Goal: Task Accomplishment & Management: Complete application form

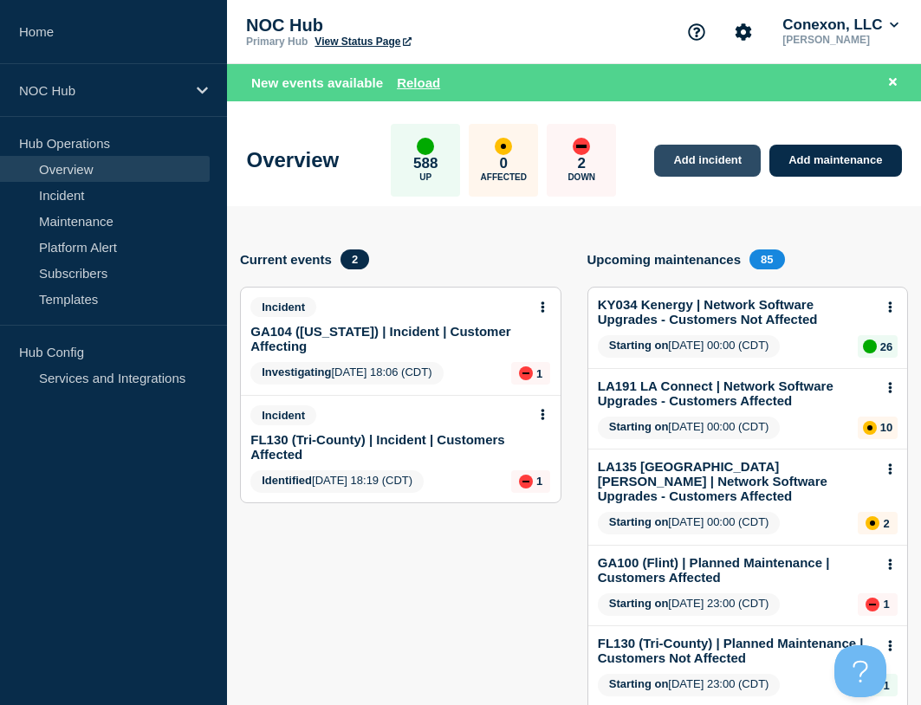
click at [719, 165] on link "Add incident" at bounding box center [707, 161] width 107 height 32
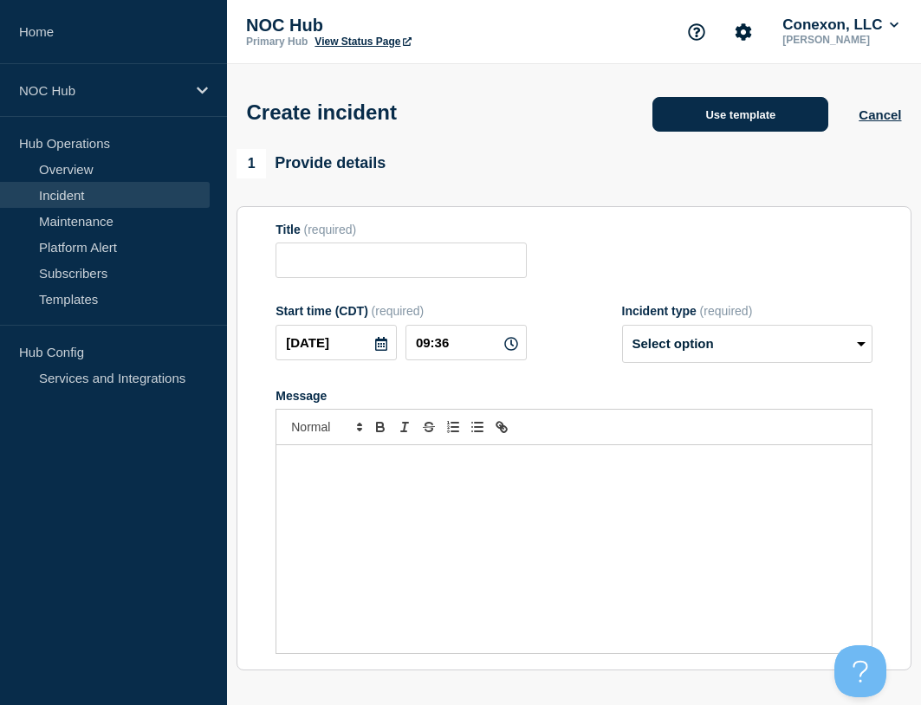
click at [777, 128] on button "Use template" at bounding box center [740, 114] width 176 height 35
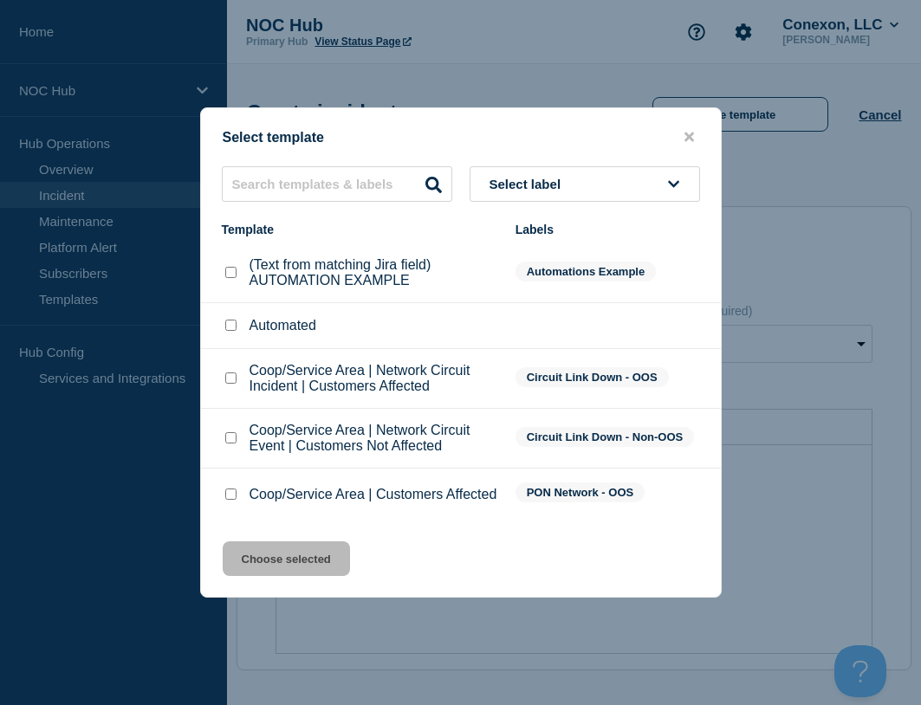
click at [234, 496] on input "Coop/Service Area | Customers Affected checkbox" at bounding box center [230, 493] width 11 height 11
checkbox input "true"
click at [298, 562] on button "Choose selected" at bounding box center [286, 558] width 127 height 35
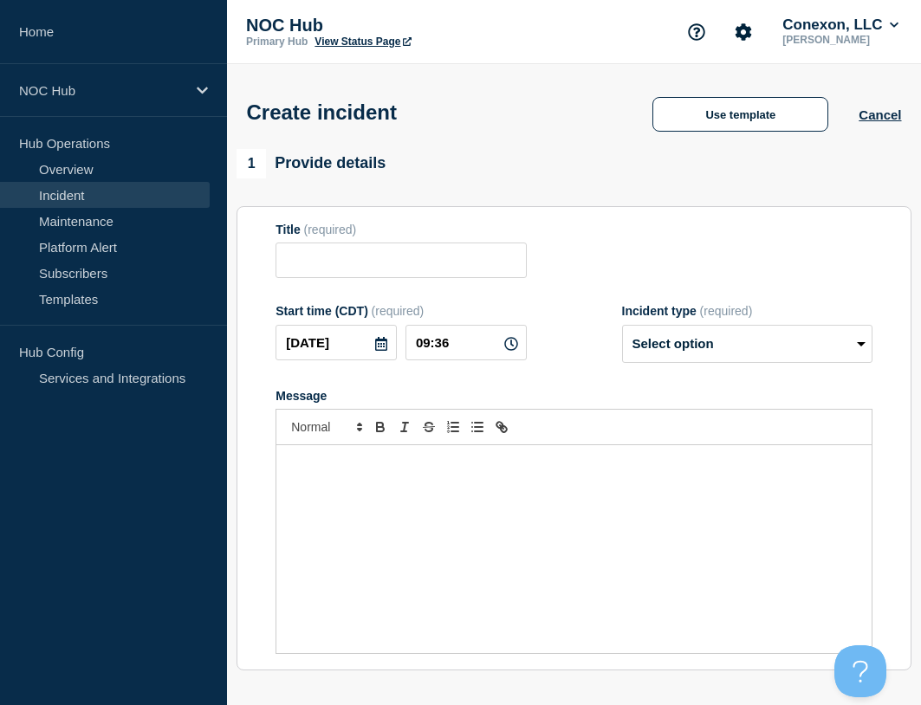
type input "Coop/Service Area | Customers Affected"
select select "investigating"
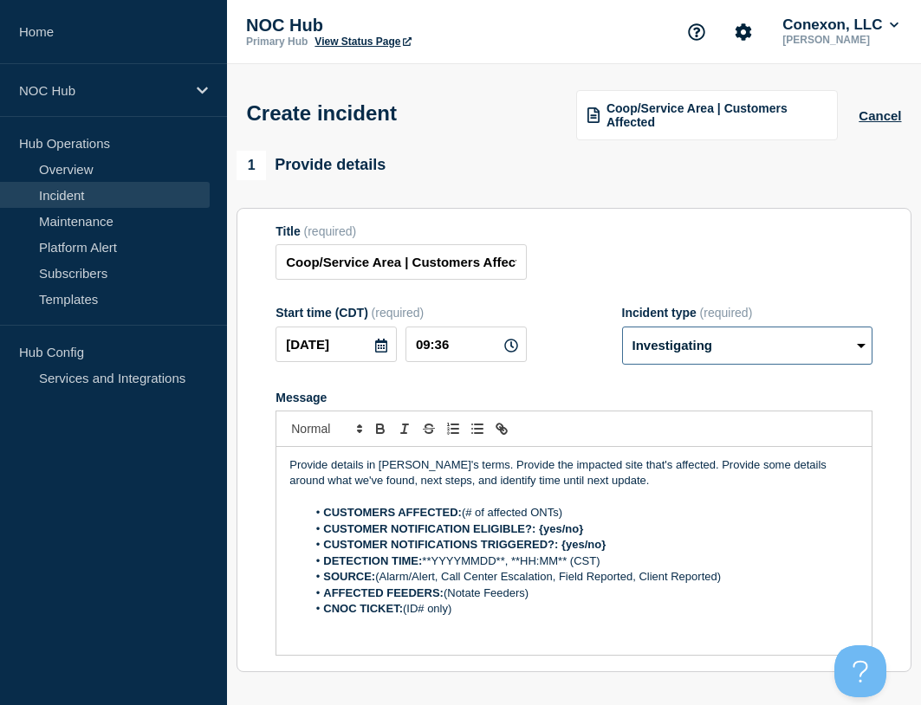
click at [733, 352] on select "Select option Investigating Identified Monitoring" at bounding box center [747, 346] width 250 height 38
click at [613, 264] on div "Title (required) Coop/Service Area | Customers Affected" at bounding box center [573, 252] width 597 height 56
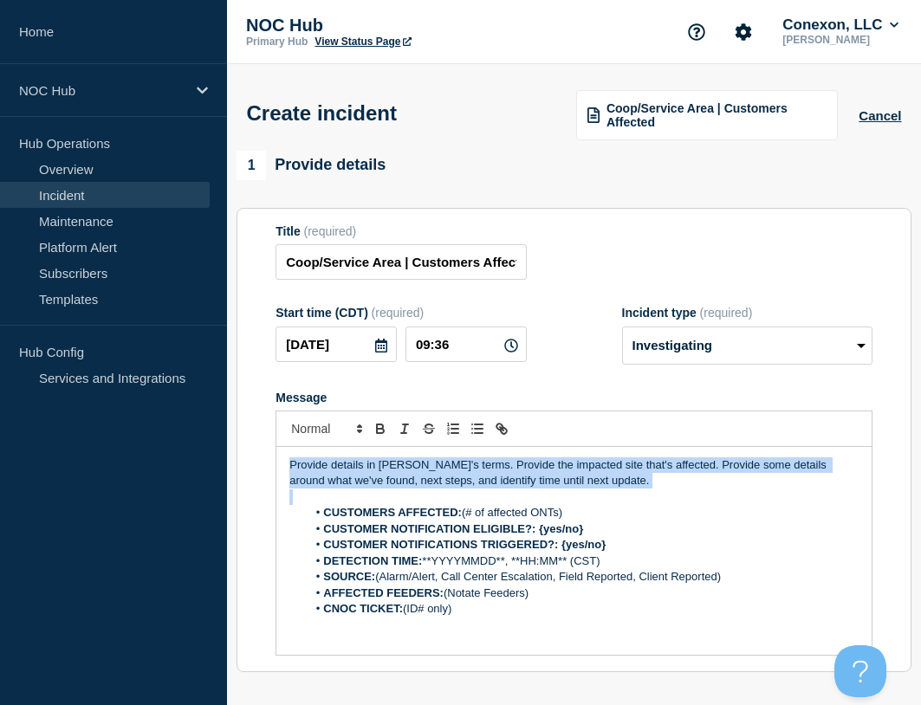
drag, startPoint x: 614, startPoint y: 488, endPoint x: 107, endPoint y: 437, distance: 509.2
click at [107, 438] on div "Home NOC Hub Hub Operations Overview Incident Maintenance Platform Alert Subscr…" at bounding box center [460, 605] width 921 height 1211
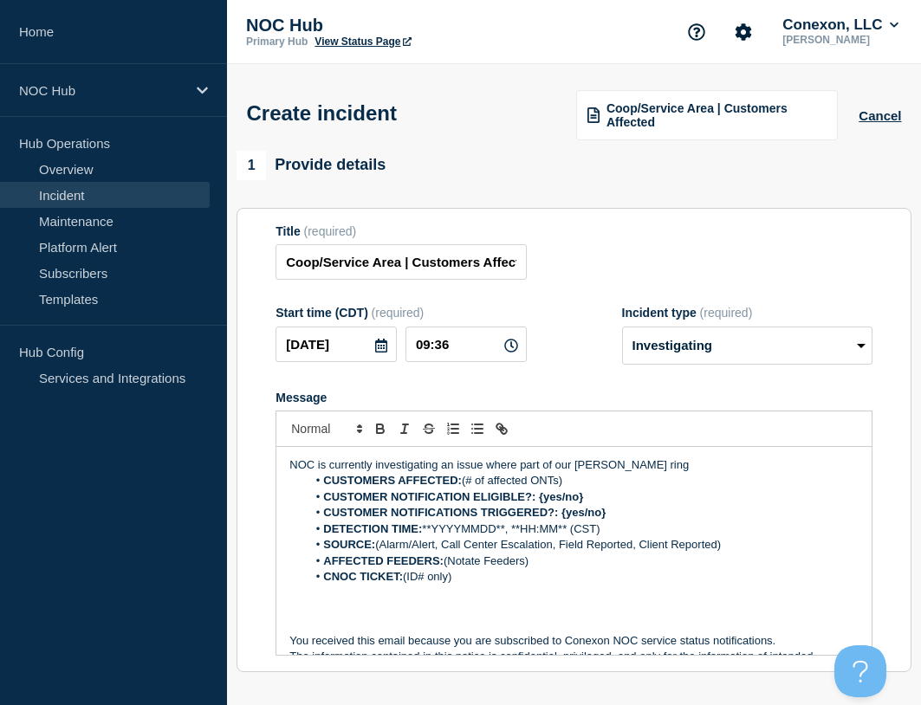
click at [636, 464] on p "NOC is currently investigating an issue where part of our Guffie ring" at bounding box center [573, 465] width 569 height 16
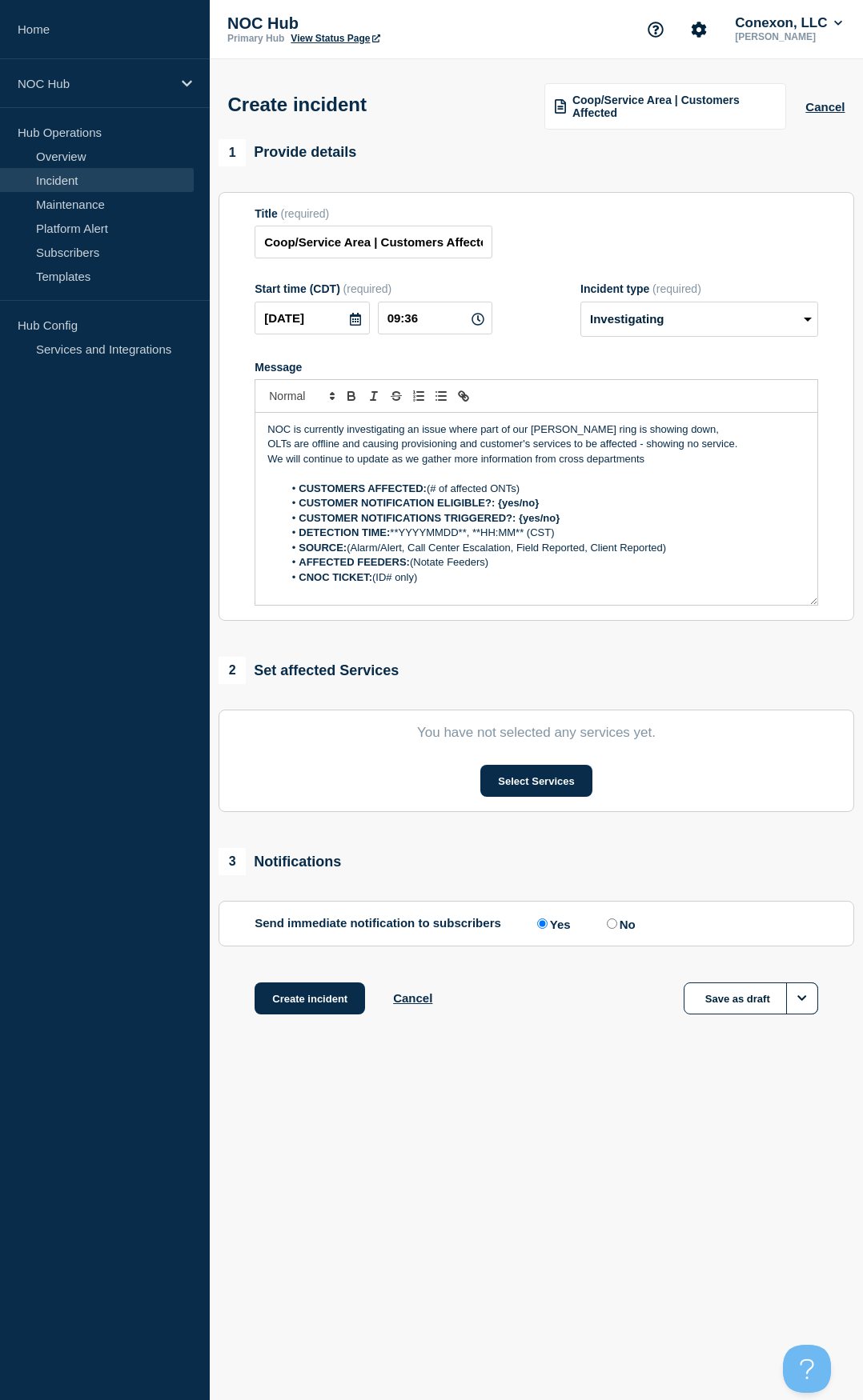
drag, startPoint x: 525, startPoint y: 493, endPoint x: 427, endPoint y: 495, distance: 98.0
click at [427, 495] on li "CUSTOMERS AFFECTED: (# of affected ONTs)" at bounding box center [544, 489] width 522 height 15
click at [526, 484] on div "NOC is currently investigating an issue where part of our Guffie ring is showin…" at bounding box center [536, 509] width 562 height 192
click at [523, 486] on li "CUSTOMERS AFFECTED: (# of affected ONTs)" at bounding box center [544, 489] width 522 height 15
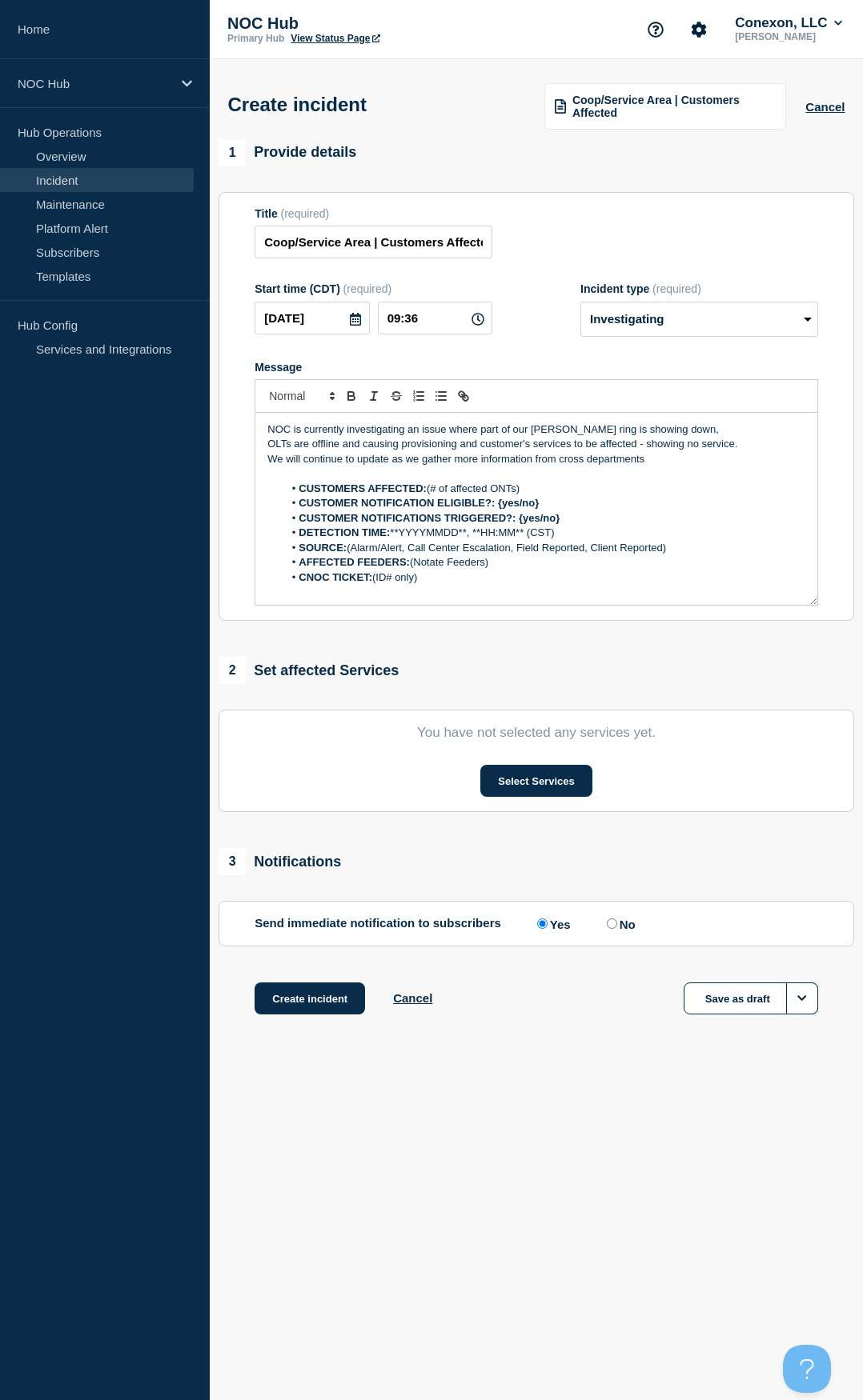
click at [523, 487] on li "CUSTOMERS AFFECTED: (# of affected ONTs)" at bounding box center [544, 489] width 522 height 15
drag, startPoint x: 526, startPoint y: 487, endPoint x: 431, endPoint y: 493, distance: 95.2
click at [431, 493] on li "CUSTOMERS AFFECTED: (# of affected ONTs)" at bounding box center [544, 489] width 522 height 15
drag, startPoint x: 544, startPoint y: 503, endPoint x: 499, endPoint y: 506, distance: 45.1
click at [499, 506] on li "CUSTOMER NOTIFICATION ELIGIBLE?: {yes/no}" at bounding box center [544, 503] width 522 height 15
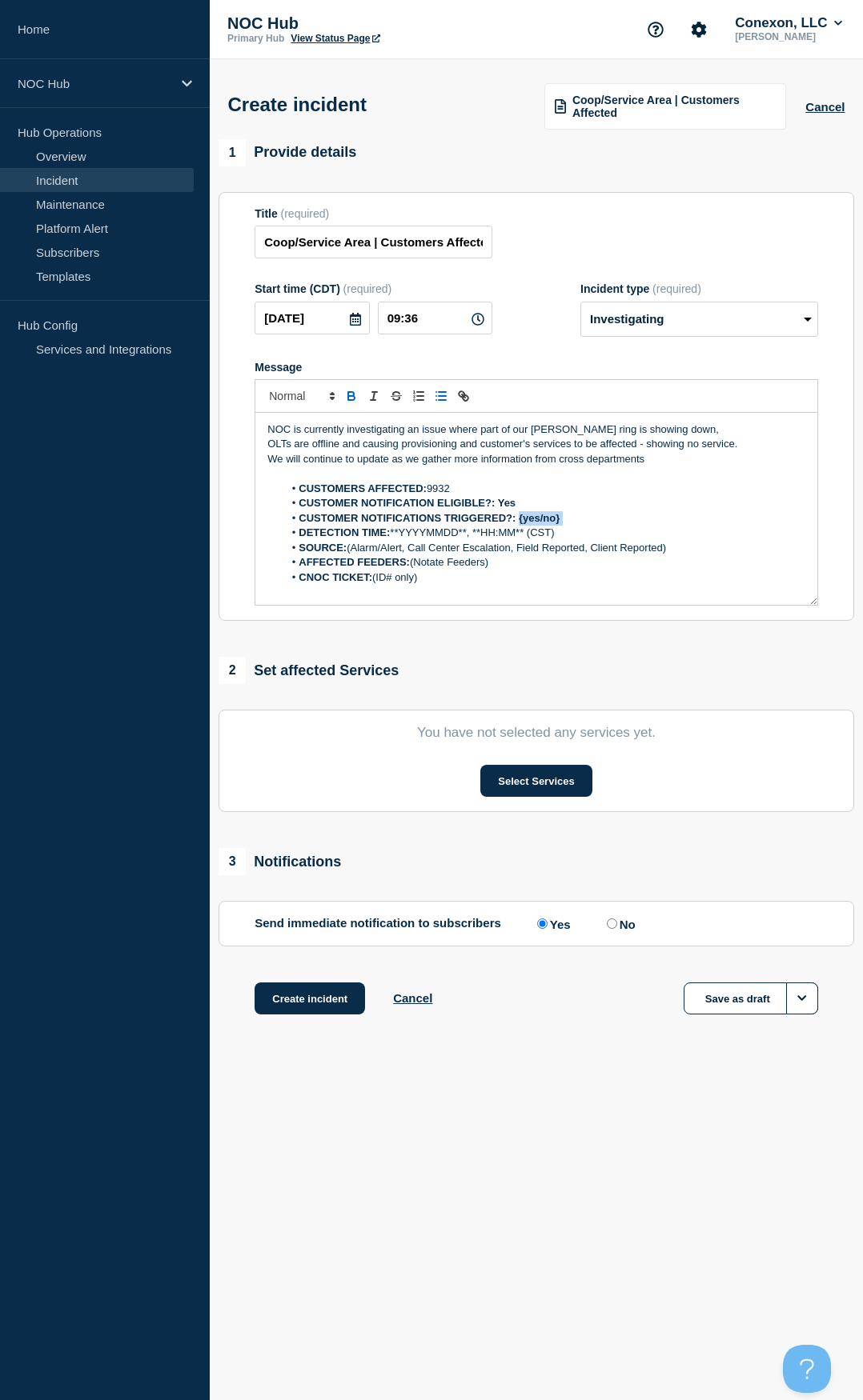
drag, startPoint x: 595, startPoint y: 520, endPoint x: 519, endPoint y: 520, distance: 76.0
click at [519, 520] on li "CUSTOMER NOTIFICATIONS TRIGGERED?: {yes/no}" at bounding box center [544, 518] width 522 height 15
drag, startPoint x: 600, startPoint y: 535, endPoint x: 395, endPoint y: 540, distance: 205.1
click at [395, 540] on li "DETECTION TIME: **YYYYMMDD**, **HH:MM** (CST)" at bounding box center [544, 533] width 522 height 15
drag, startPoint x: 346, startPoint y: 547, endPoint x: 684, endPoint y: 545, distance: 338.0
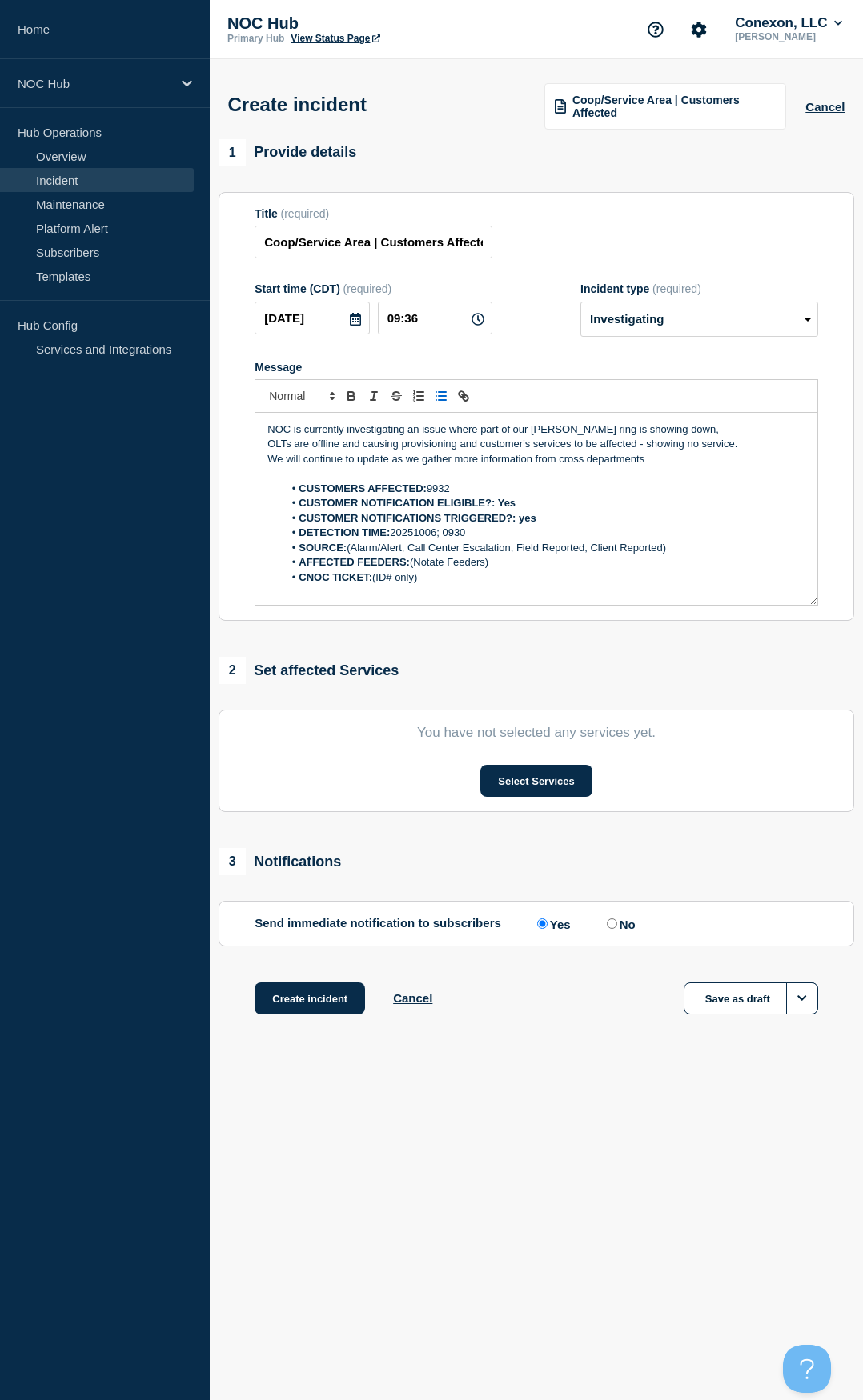
click at [678, 549] on li "SOURCE: (Alarm/Alert, Call Center Escalation, Field Reported, Client Reported)" at bounding box center [544, 548] width 522 height 15
drag, startPoint x: 496, startPoint y: 561, endPoint x: 426, endPoint y: 558, distance: 70.1
click at [413, 570] on li "AFFECTED FEEDERS: (Notate Feeders)" at bounding box center [544, 562] width 522 height 15
click at [442, 561] on li "AFFECTED FEEDERS:" at bounding box center [544, 562] width 522 height 15
click at [478, 561] on strong "AFFECTED FEEDERS: Beda, Hawe3sville," at bounding box center [472, 561] width 348 height 12
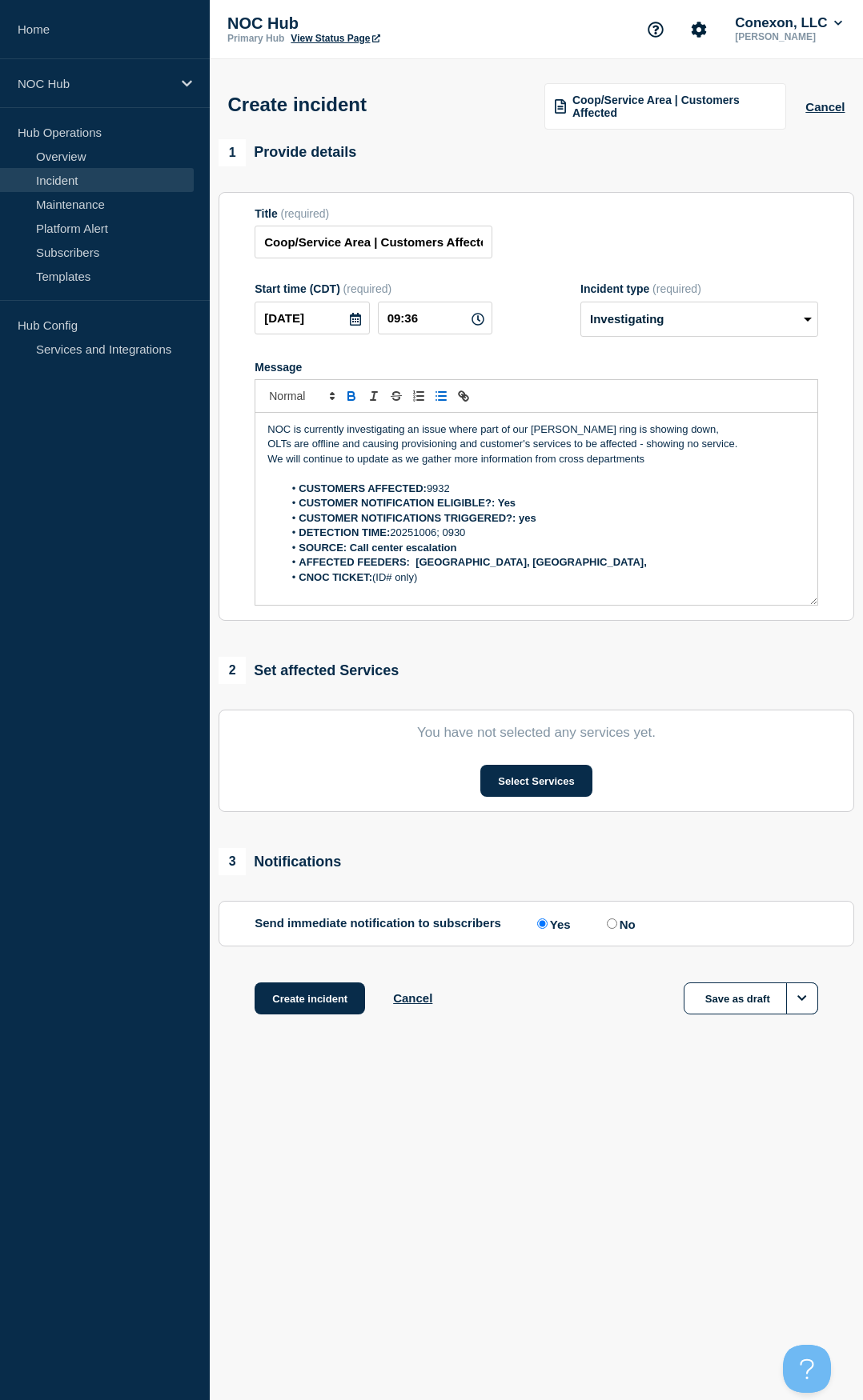
click at [538, 562] on li "AFFECTED FEEDERS: Beda, Hawesville," at bounding box center [544, 562] width 522 height 15
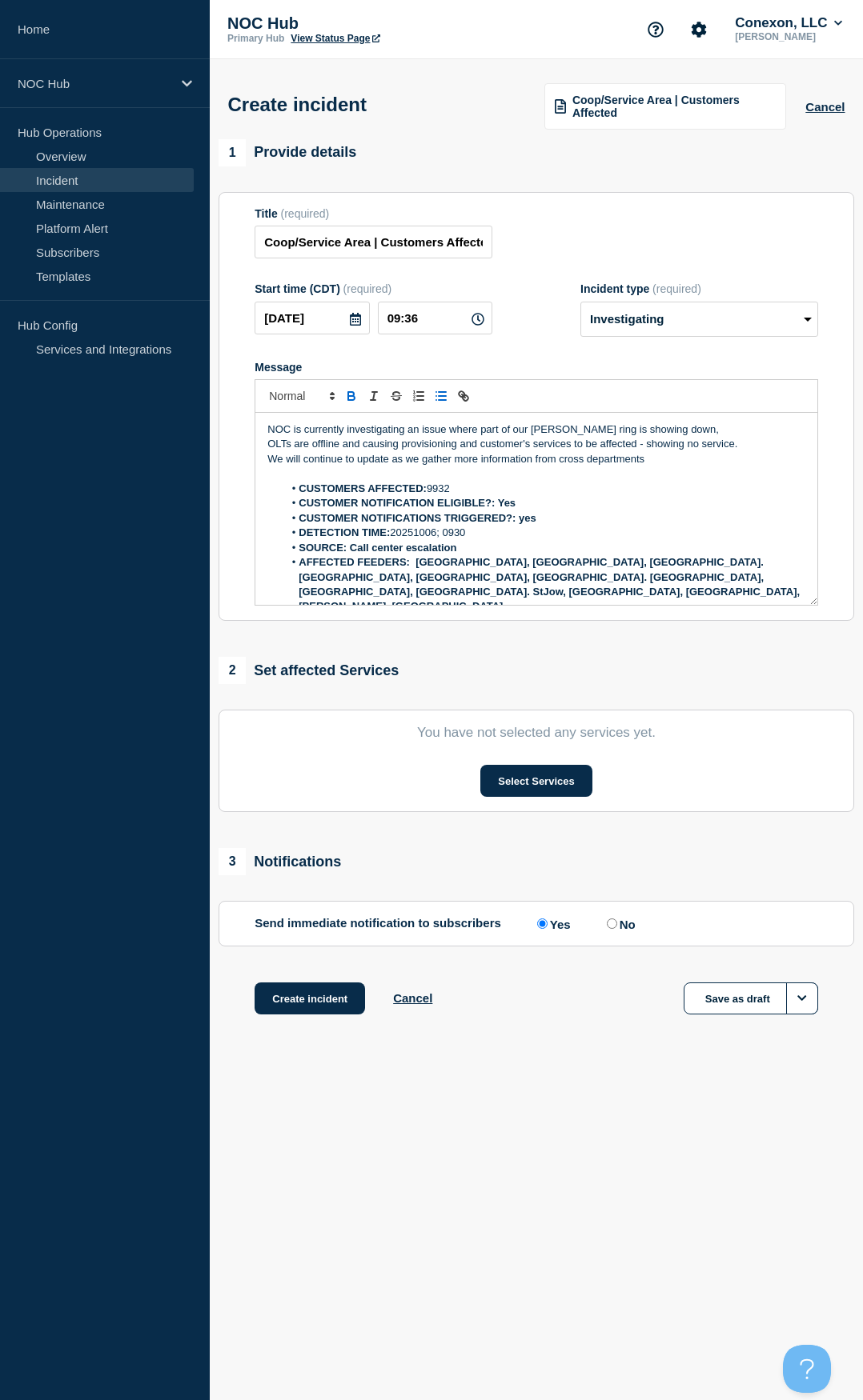
click at [442, 566] on strong "AFFECTED FEEDERS: Beda, Hawesville, weberstown. whitesville, guffie, utica. ple…" at bounding box center [551, 584] width 504 height 56
click at [471, 564] on strong "AFFECTED FEEDERS: Beda, Hawesville, weberstown. whitesville, guffie, utica. ple…" at bounding box center [551, 584] width 504 height 56
click at [523, 564] on strong "AFFECTED FEEDERS: Beda, Hawesville, weberstown. whitesville, guffie, utica. ple…" at bounding box center [551, 584] width 504 height 56
click at [604, 567] on strong "AFFECTED FEEDERS: Beda, Hawesville, weberstown. whitesville, guffie, utica. ple…" at bounding box center [551, 584] width 504 height 56
click at [646, 564] on strong "AFFECTED FEEDERS: Beda, Hawesville, weberstown. whitesville, guffie, utica. ple…" at bounding box center [551, 584] width 504 height 56
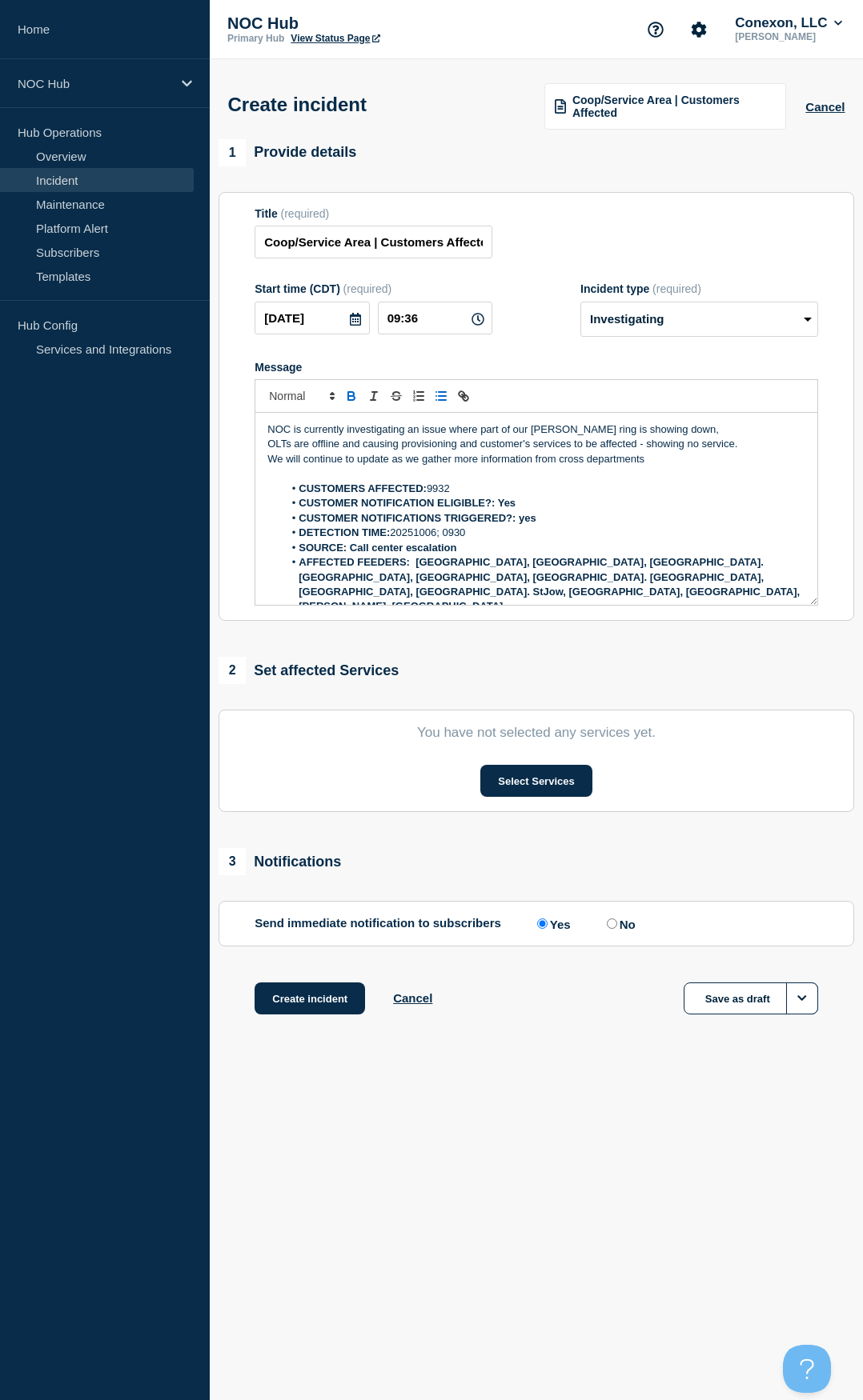
click at [670, 564] on strong "AFFECTED FEEDERS: Beda, Hawesville, weberstown. whitesville, guffie, utica. ple…" at bounding box center [551, 584] width 504 height 56
click at [720, 562] on strong "AFFECTED FEEDERS: Beda, Hawesville, weberstown. whitesville, guffie, utica. ple…" at bounding box center [551, 584] width 504 height 56
click at [646, 585] on strong "AFFECTED FEEDERS: Beda, Hawesville, weberstown. whitesville, guffie, utica. ple…" at bounding box center [551, 584] width 504 height 56
click at [566, 614] on li "CNOC TICKET: (ID# only)" at bounding box center [544, 622] width 522 height 15
click at [516, 583] on strong "AFFECTED FEEDERS: Beda, Hawesville, weberstown. whitesville, guffie, utica. ple…" at bounding box center [551, 584] width 504 height 56
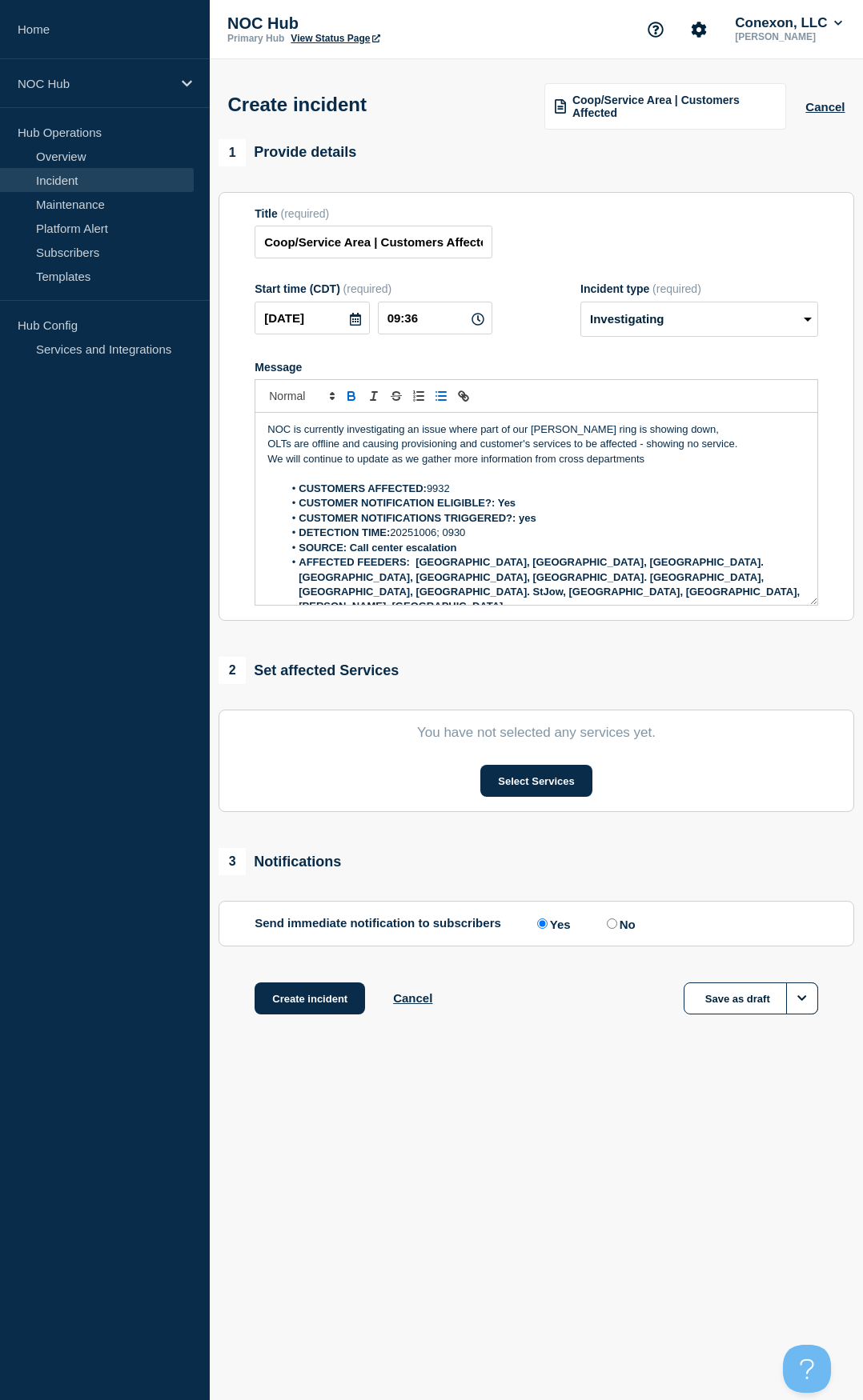
click at [481, 583] on strong "AFFECTED FEEDERS: Beda, Hawesville, weberstown. whitesville, guffie, utica. ple…" at bounding box center [551, 584] width 504 height 56
click at [442, 585] on strong "AFFECTED FEEDERS: Beda, Hawesville, weberstown. whitesville, guffie, utica. ple…" at bounding box center [551, 584] width 504 height 56
click at [394, 585] on strong "AFFECTED FEEDERS: Beda, Hawesville, weberstown. whitesville, guffie, utica. ple…" at bounding box center [551, 584] width 504 height 56
click at [332, 583] on strong "AFFECTED FEEDERS: Beda, Hawesville, weberstown. whitesville, guffie, utica. ple…" at bounding box center [551, 584] width 504 height 56
click at [445, 614] on li "CNOC TICKET: (ID# only)" at bounding box center [544, 622] width 522 height 15
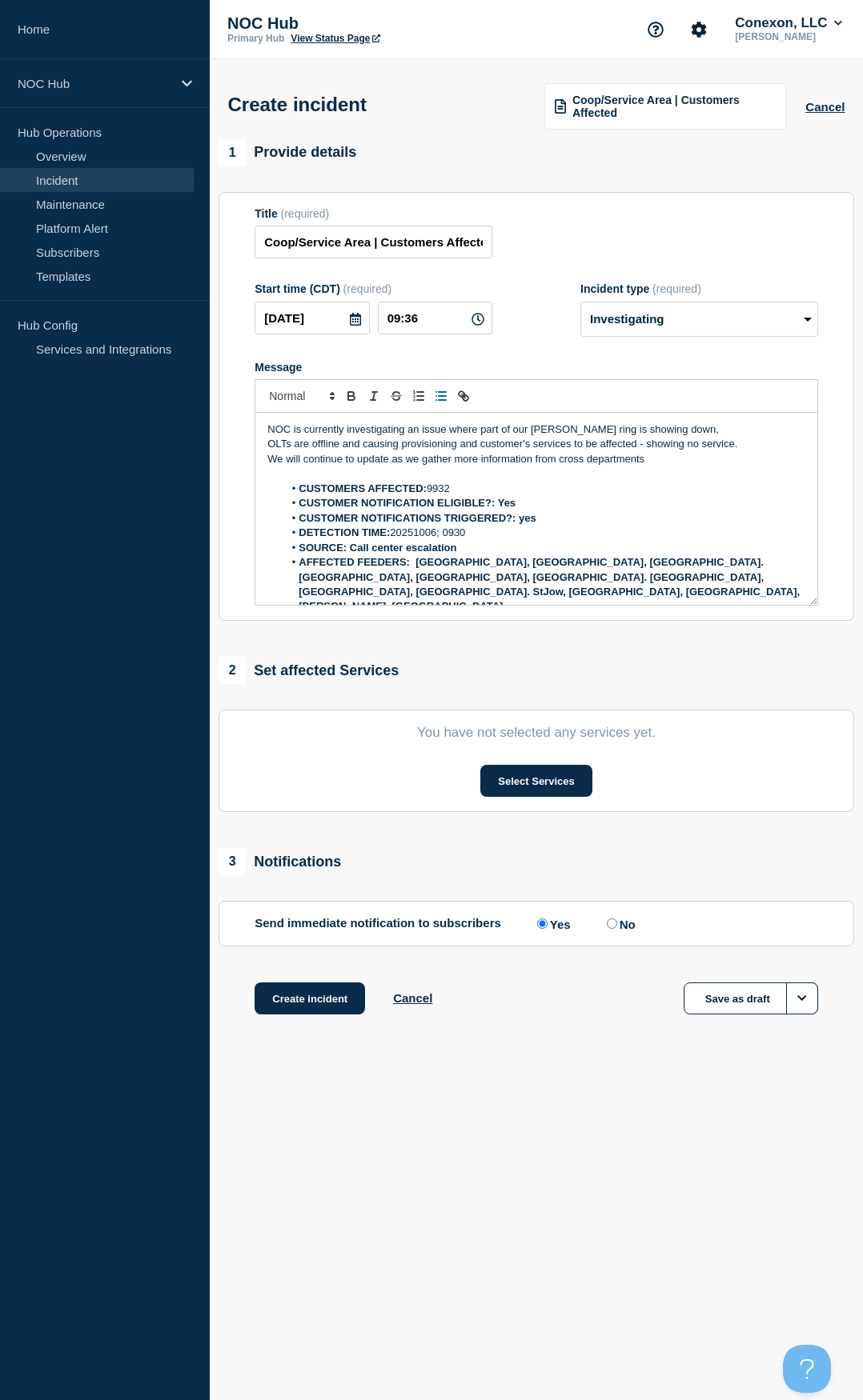
click at [444, 614] on li "CNOC TICKET: (ID# only)" at bounding box center [544, 622] width 522 height 15
click at [542, 650] on button "Select Services" at bounding box center [536, 780] width 111 height 32
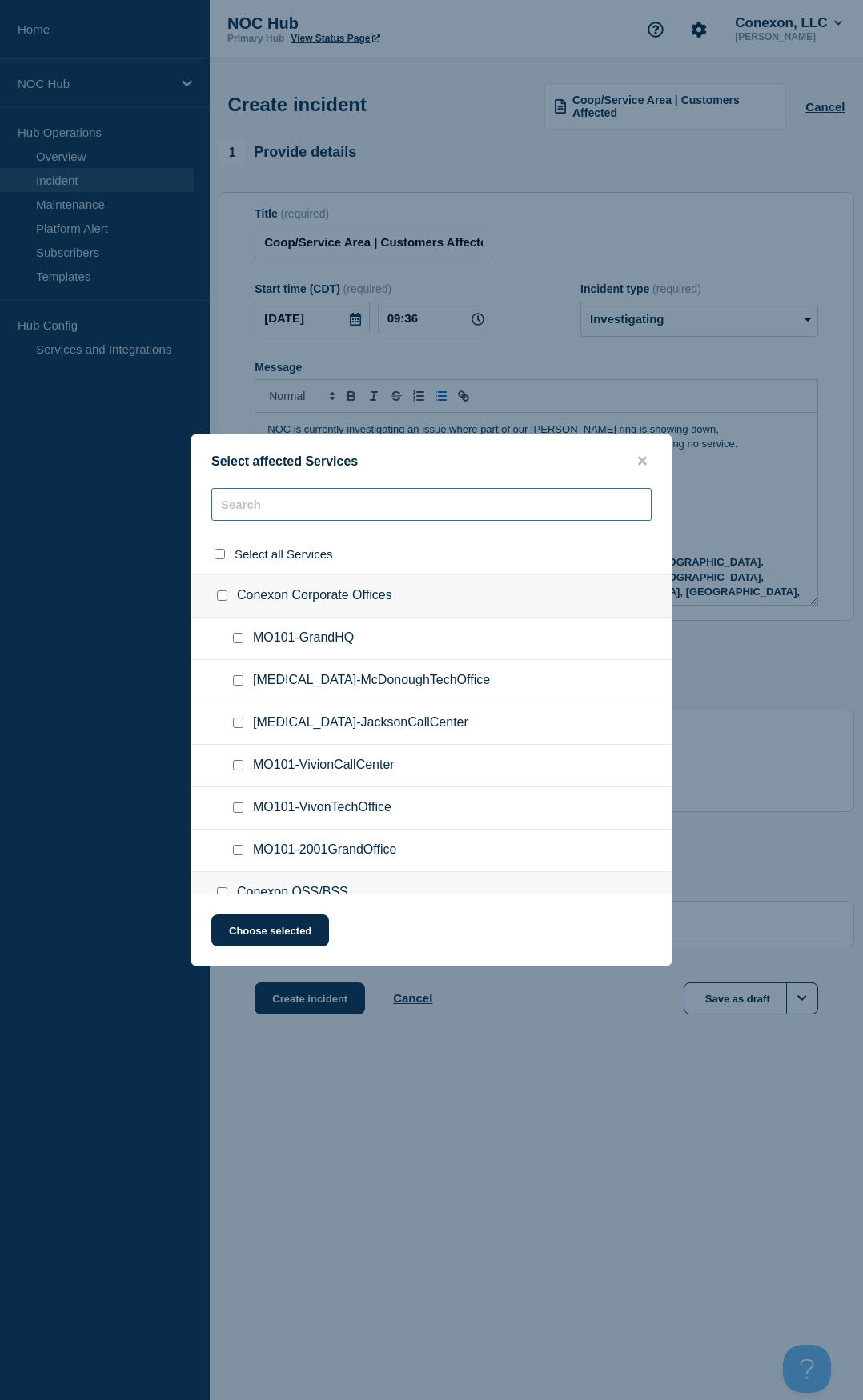
click at [330, 513] on input "text" at bounding box center [432, 504] width 440 height 33
type input "?"
checkbox input "true"
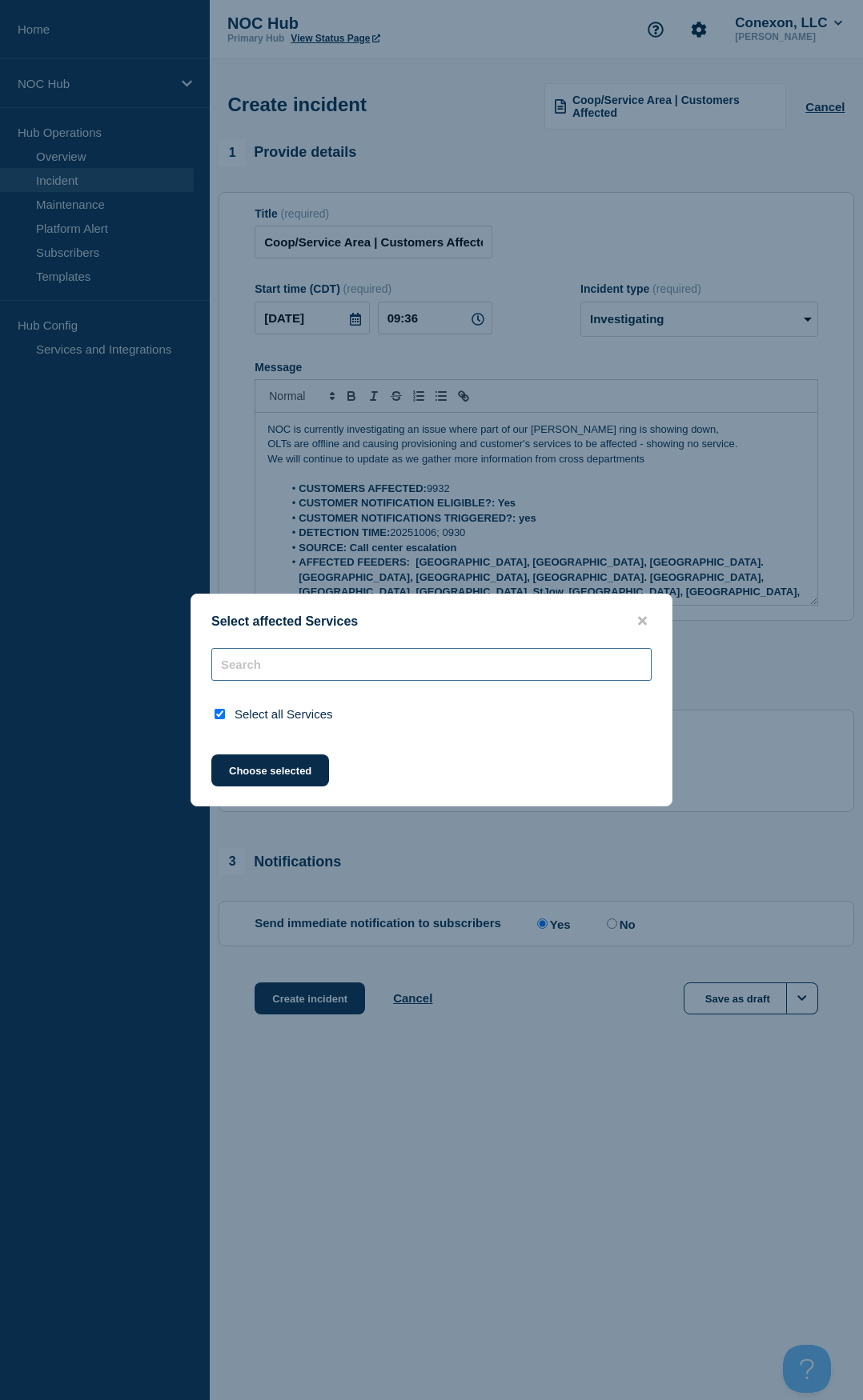
checkbox input "false"
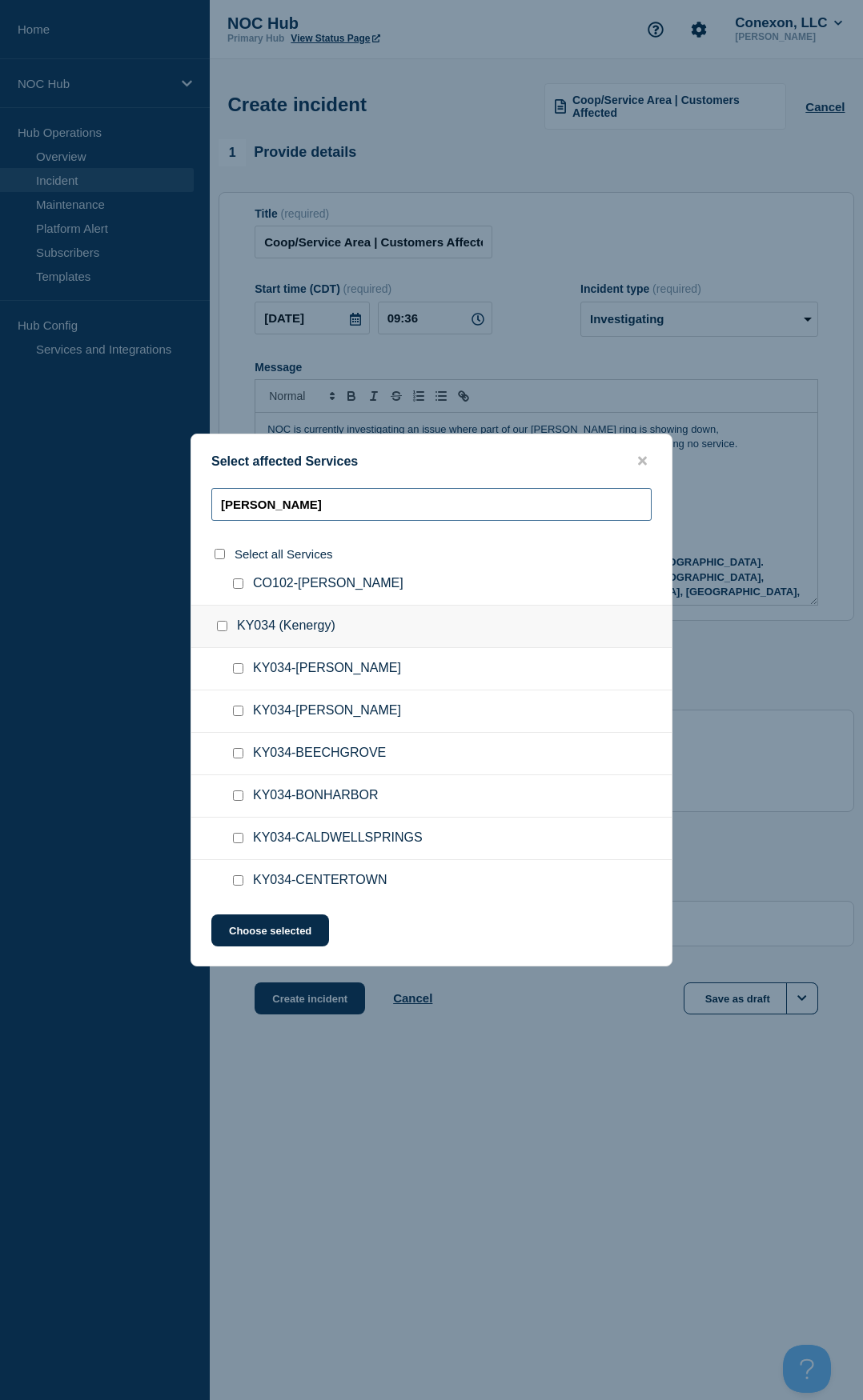
scroll to position [80, 0]
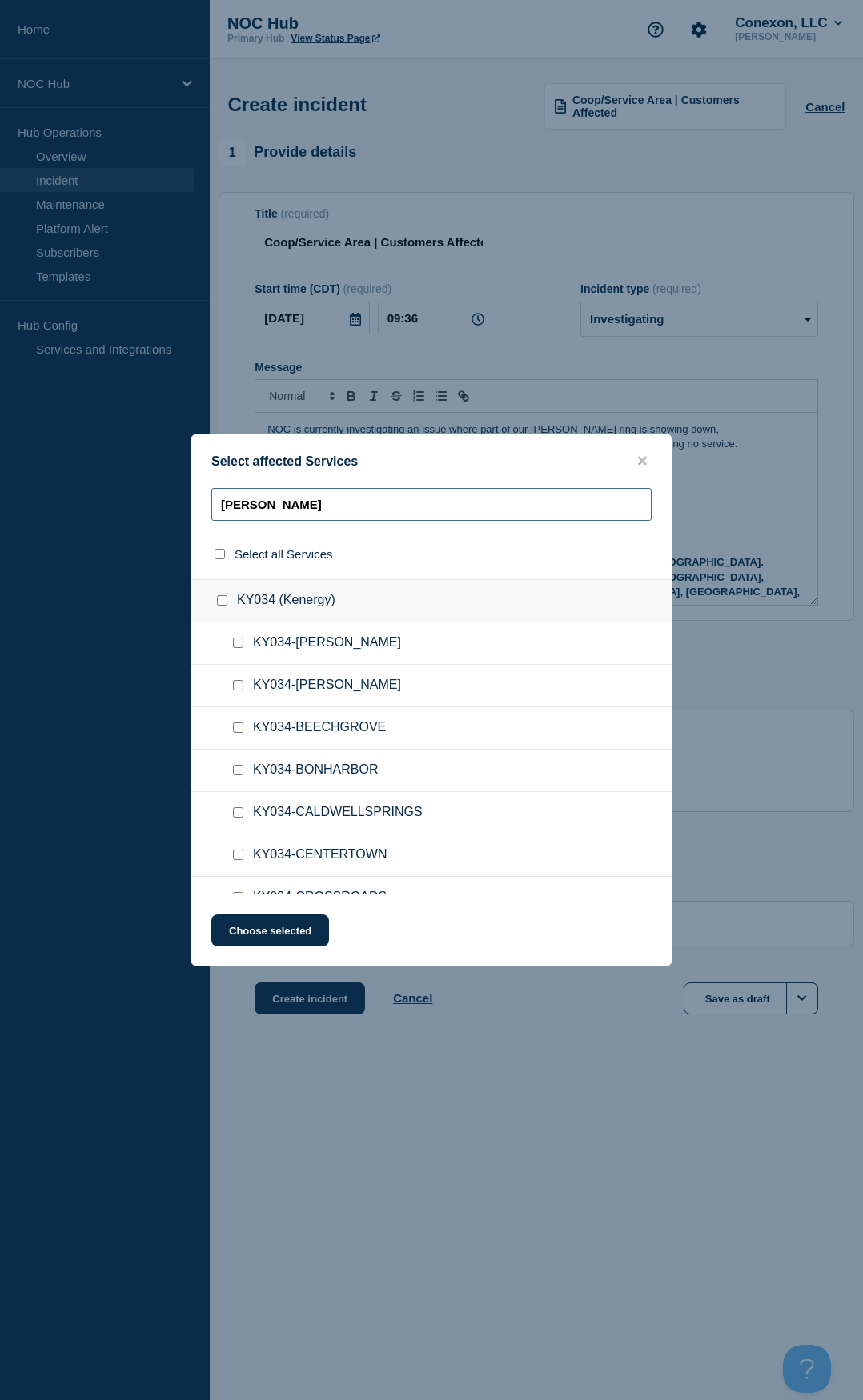
type input "Ken"
click at [230, 650] on div at bounding box center [241, 685] width 23 height 16
click at [240, 650] on input "KY034-BEDA checkbox" at bounding box center [237, 684] width 10 height 10
checkbox input "true"
click at [234, 650] on ul "KY034-BONHARBOR" at bounding box center [432, 771] width 480 height 42
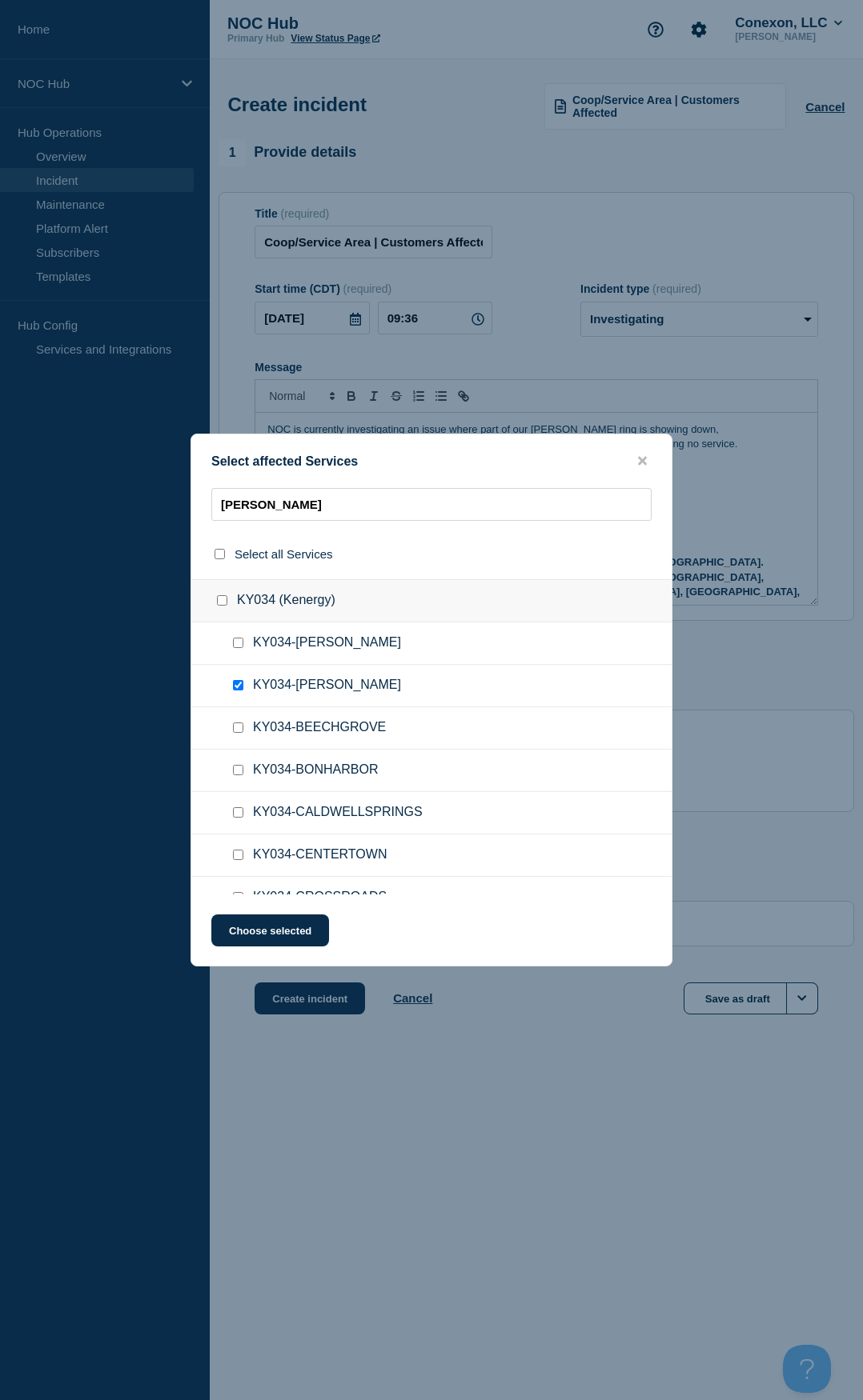
click at [241, 650] on div at bounding box center [241, 769] width 23 height 16
click at [238, 650] on input "KY034-BONHARBOR checkbox" at bounding box center [237, 769] width 10 height 10
checkbox input "true"
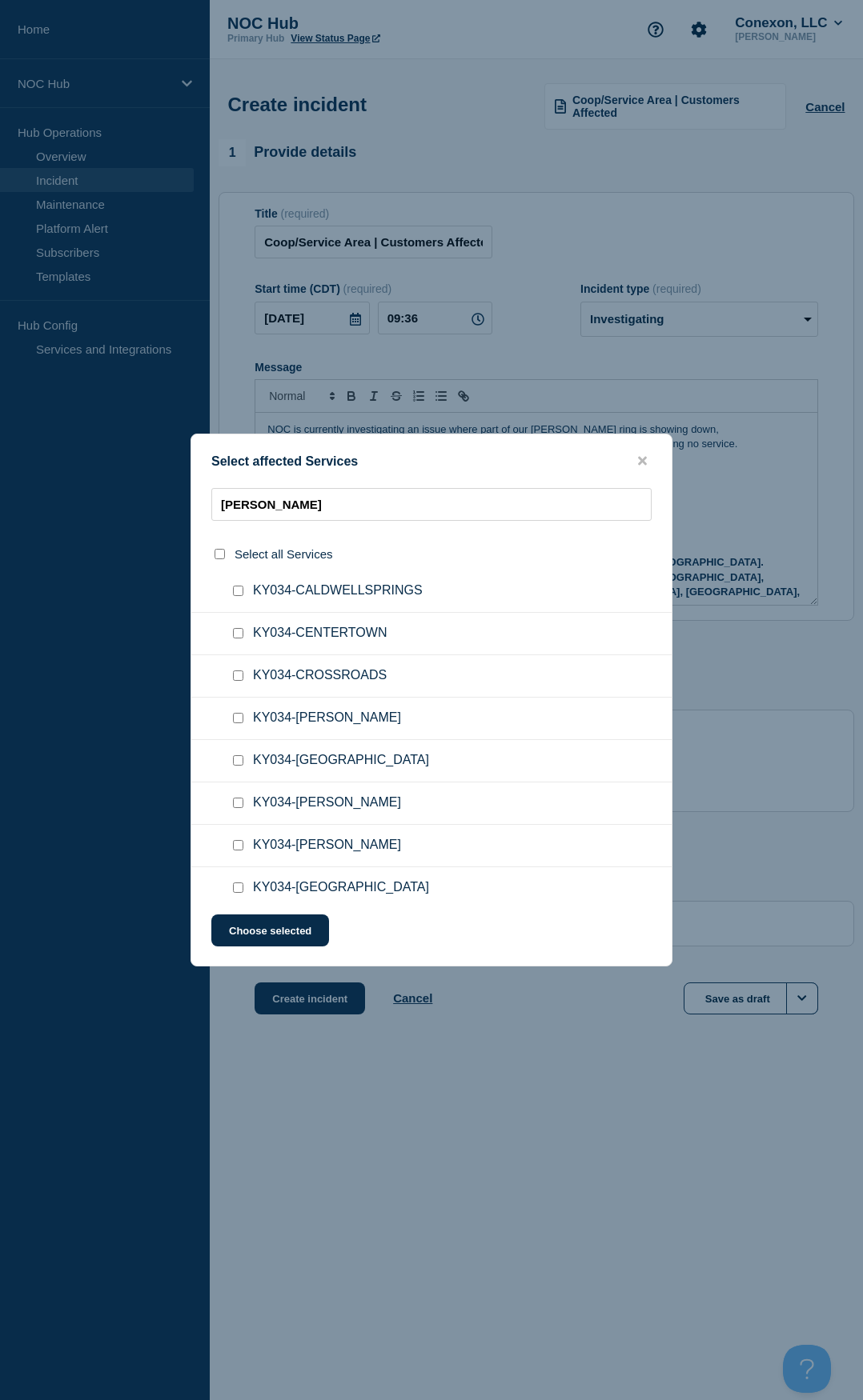
scroll to position [320, 0]
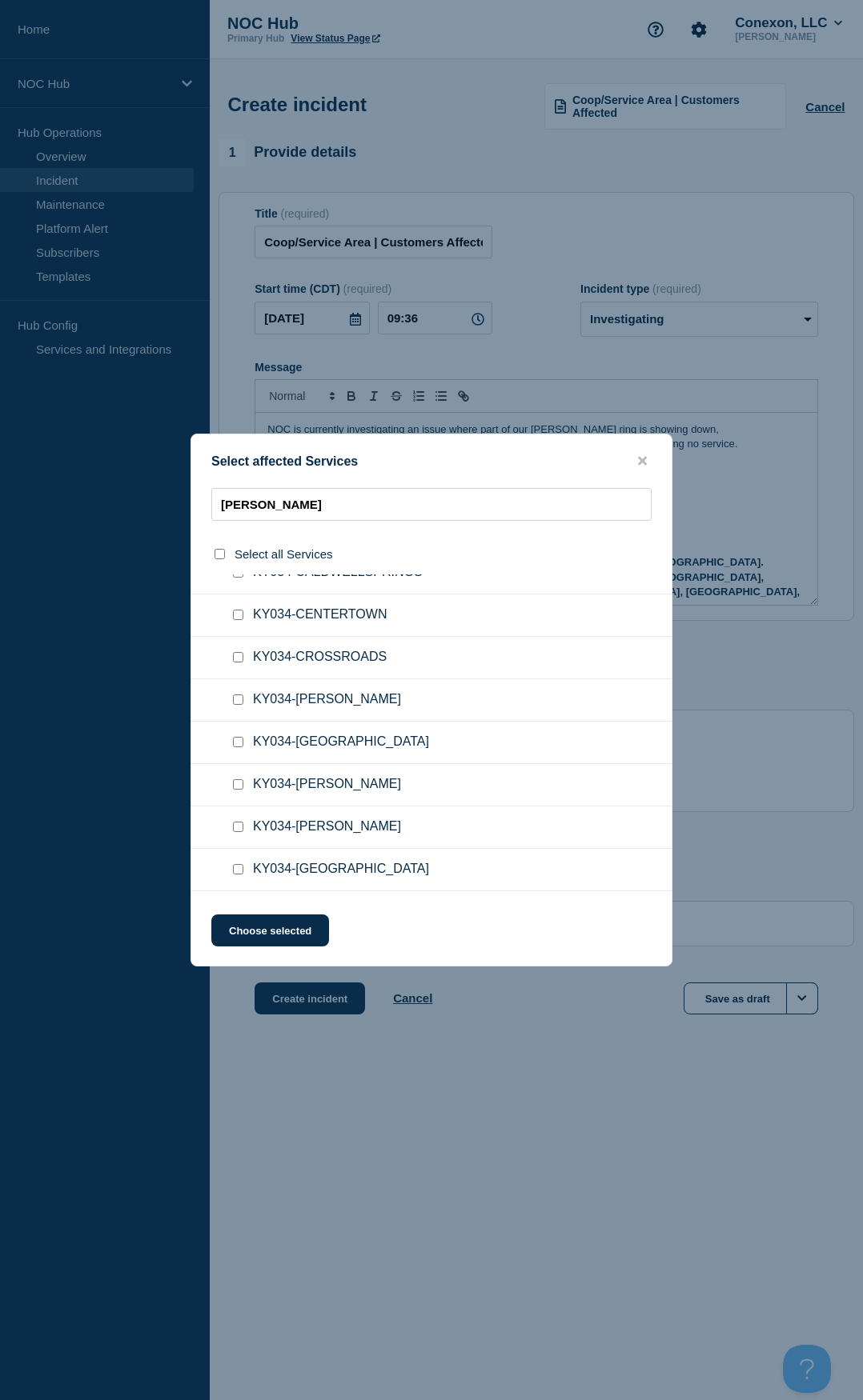
click at [235, 650] on input "KY034-GUFFIE checkbox" at bounding box center [237, 784] width 10 height 10
checkbox input "true"
click at [278, 650] on span "KY034-[GEOGRAPHIC_DATA]" at bounding box center [341, 869] width 176 height 16
click at [241, 650] on input "KY034-HAWESVILLE checkbox" at bounding box center [237, 868] width 10 height 10
checkbox input "true"
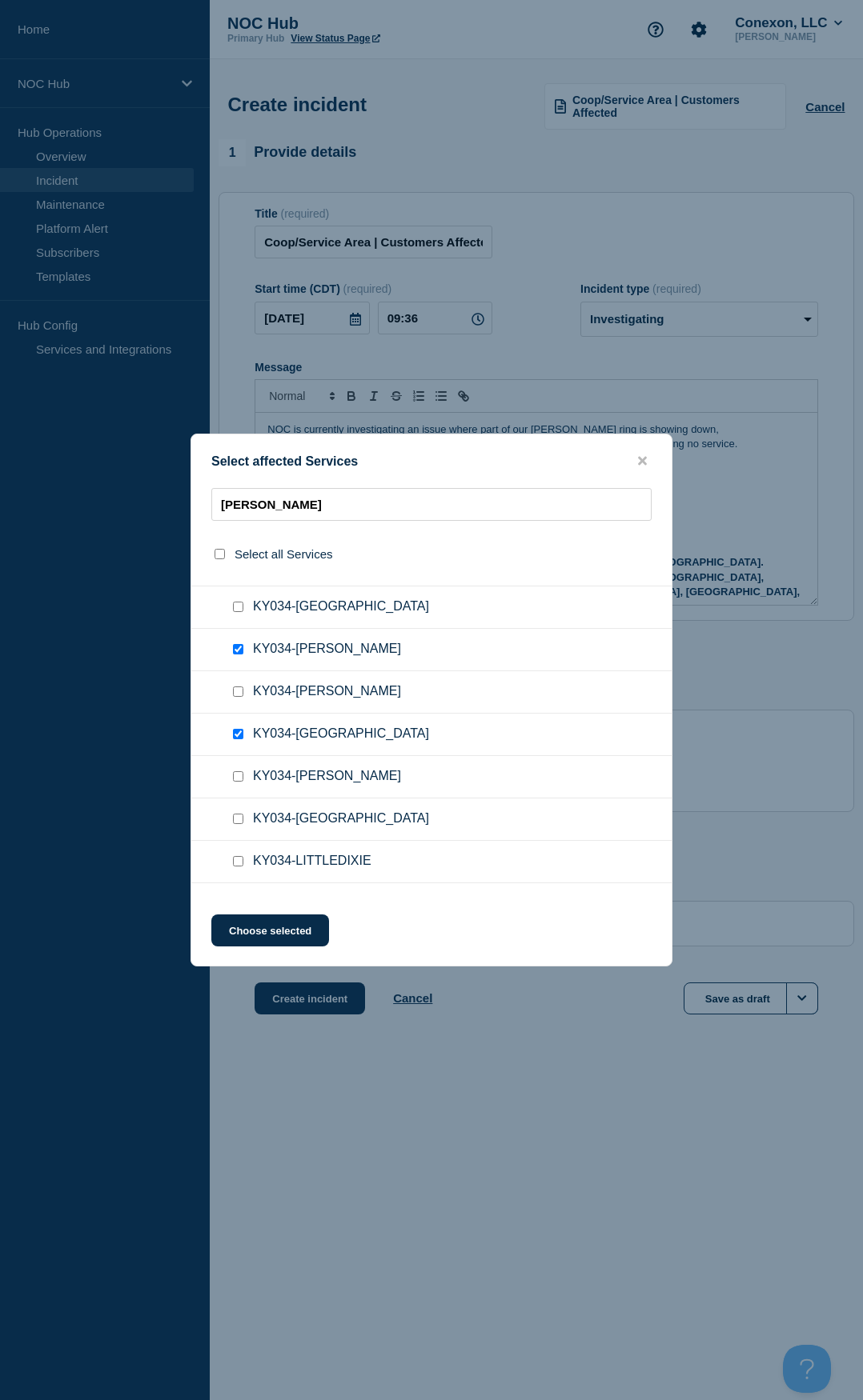
scroll to position [480, 0]
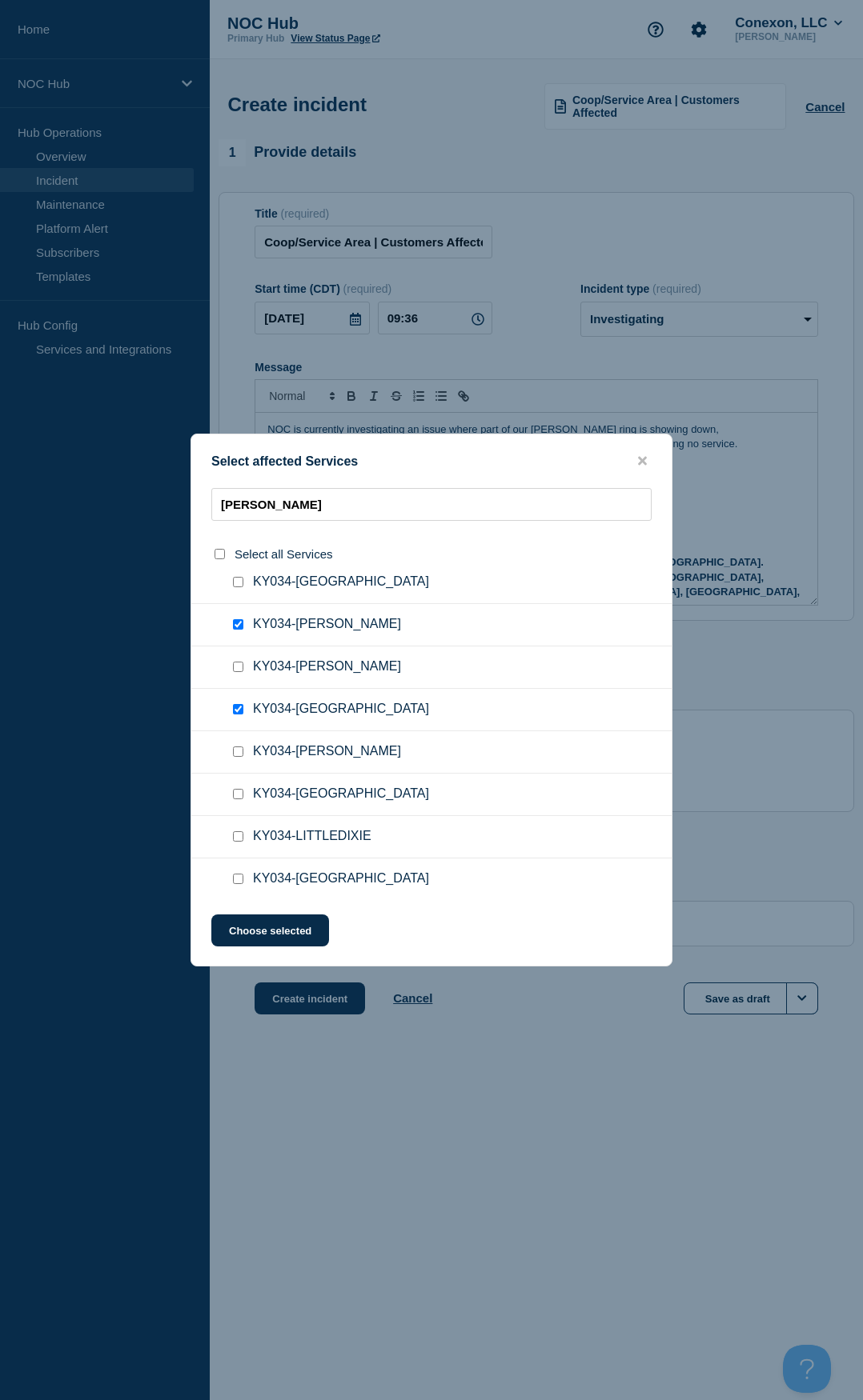
click at [237, 650] on input "KY034-LEWISPORT checkbox" at bounding box center [237, 793] width 10 height 10
checkbox input "true"
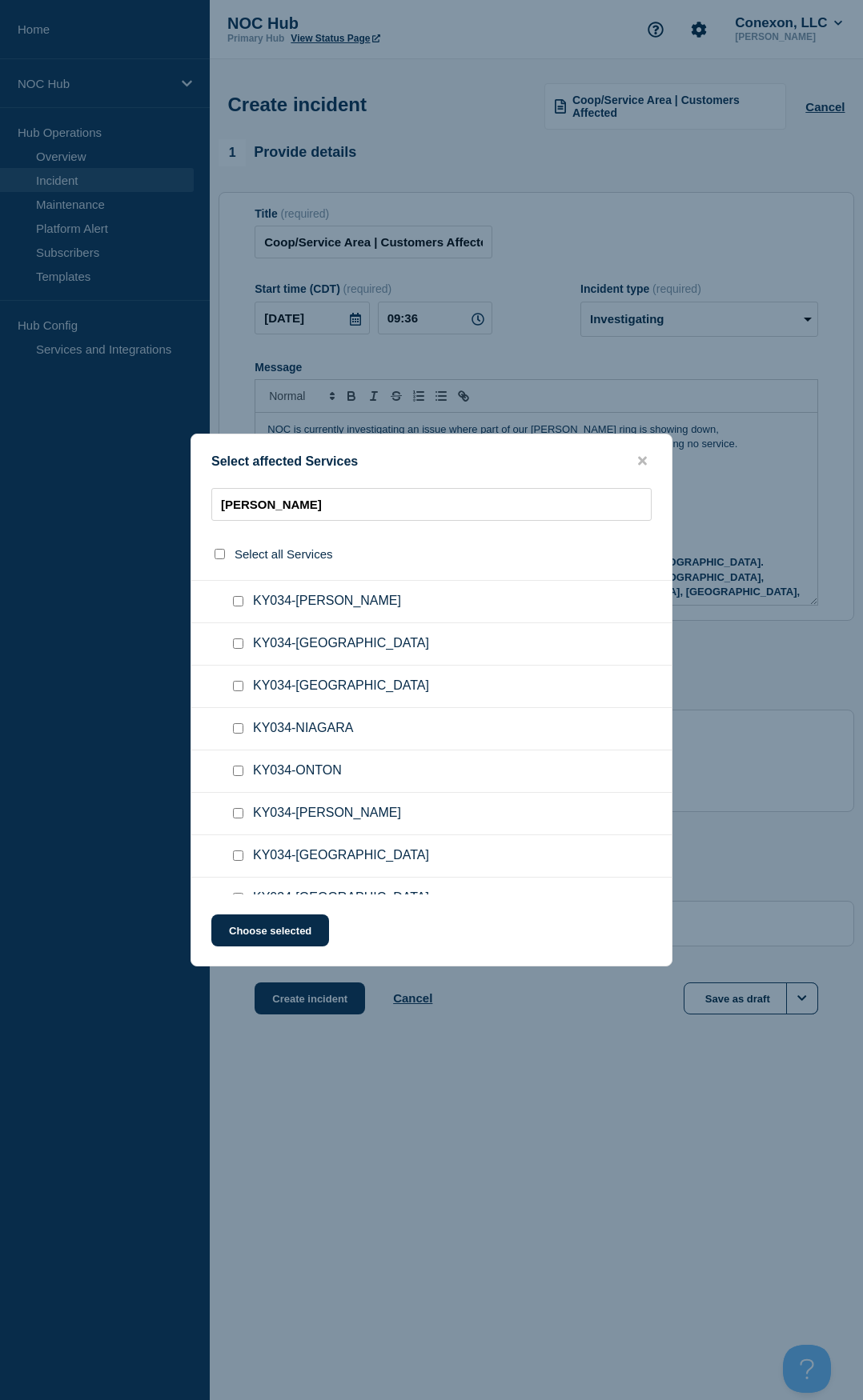
scroll to position [880, 0]
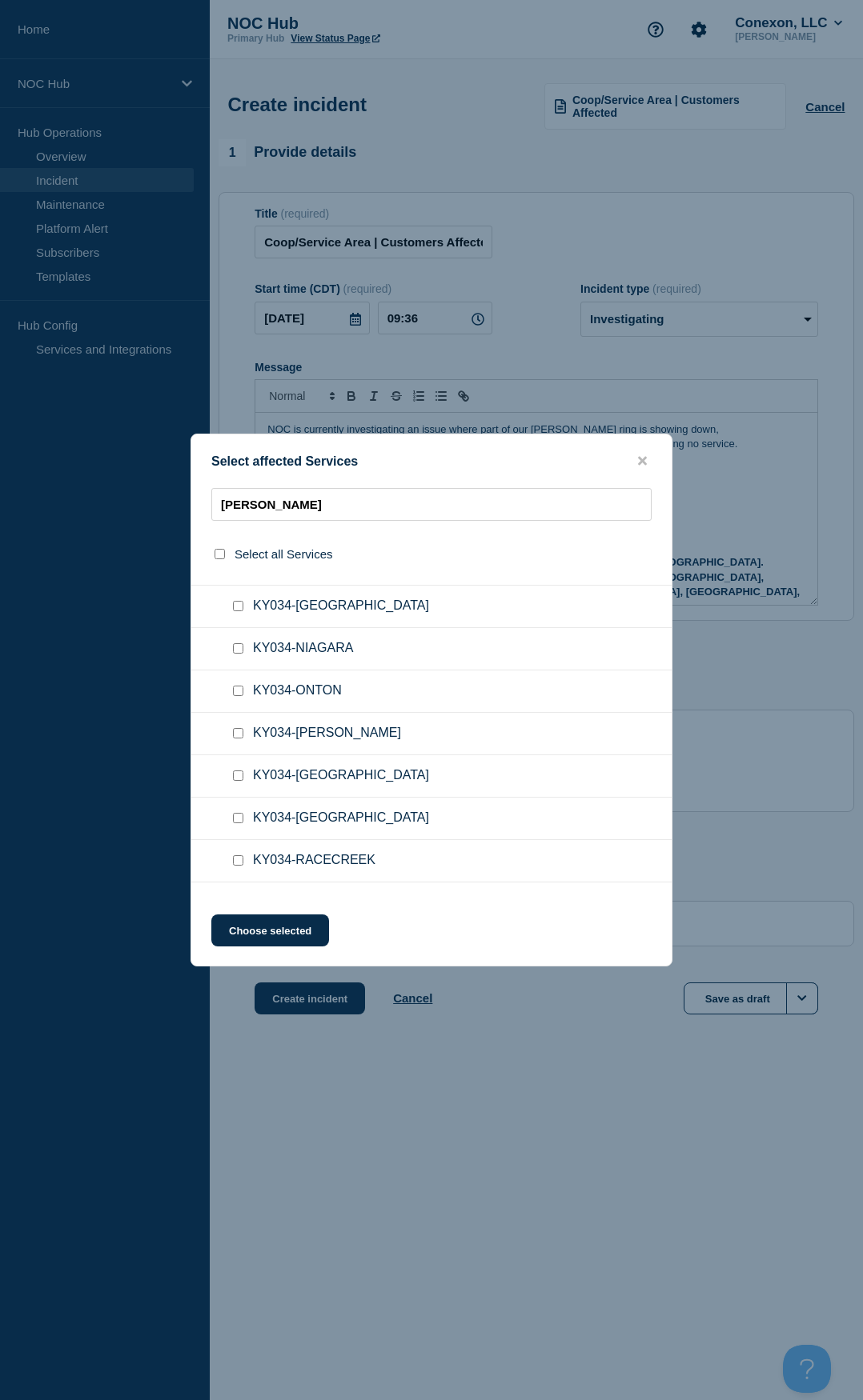
click at [237, 650] on input "KY034-PHILPOT checkbox" at bounding box center [237, 732] width 10 height 10
checkbox input "true"
click at [240, 650] on input "KY034-PLEASANTRIDGE checkbox" at bounding box center [237, 775] width 10 height 10
checkbox input "true"
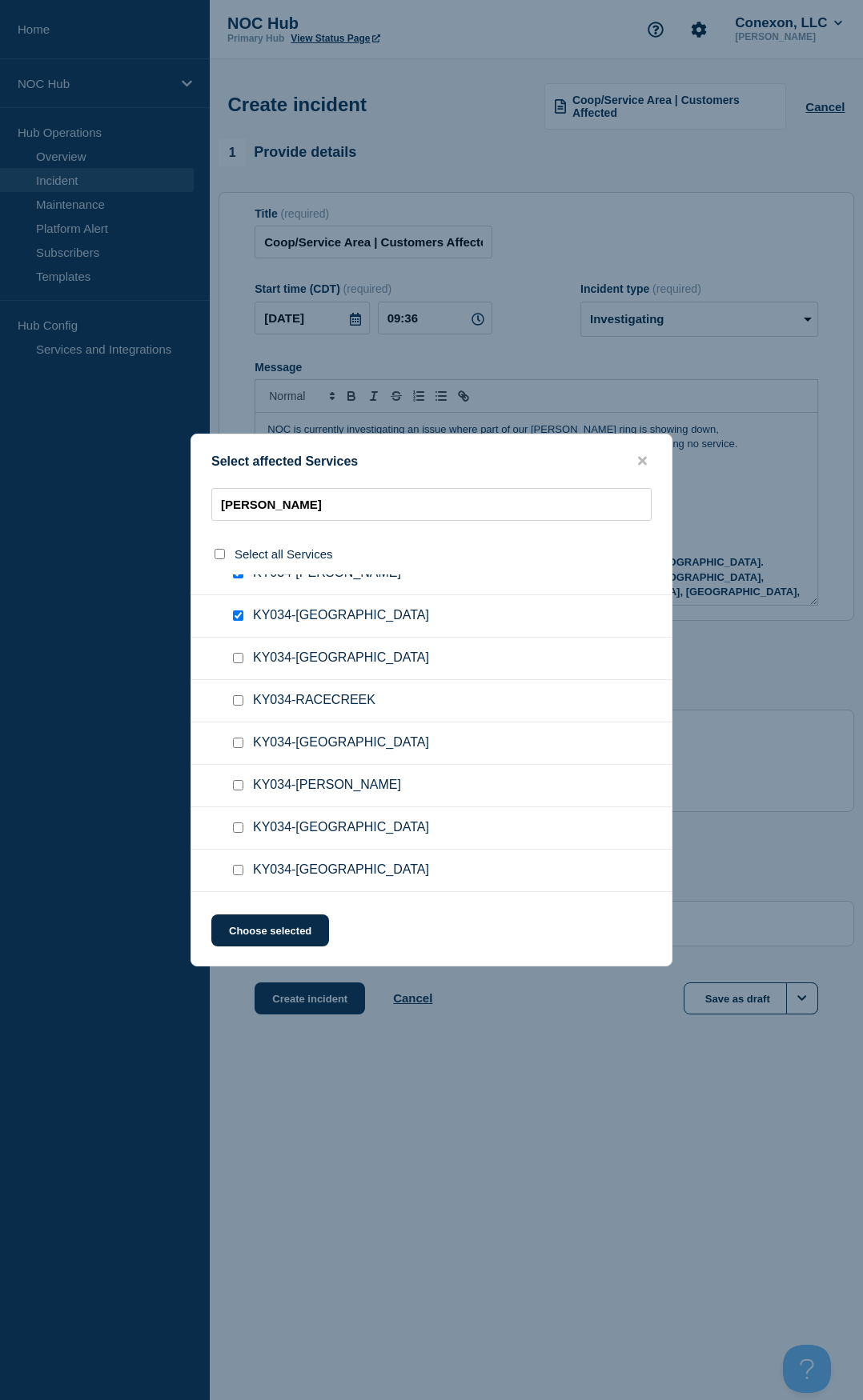
scroll to position [1120, 0]
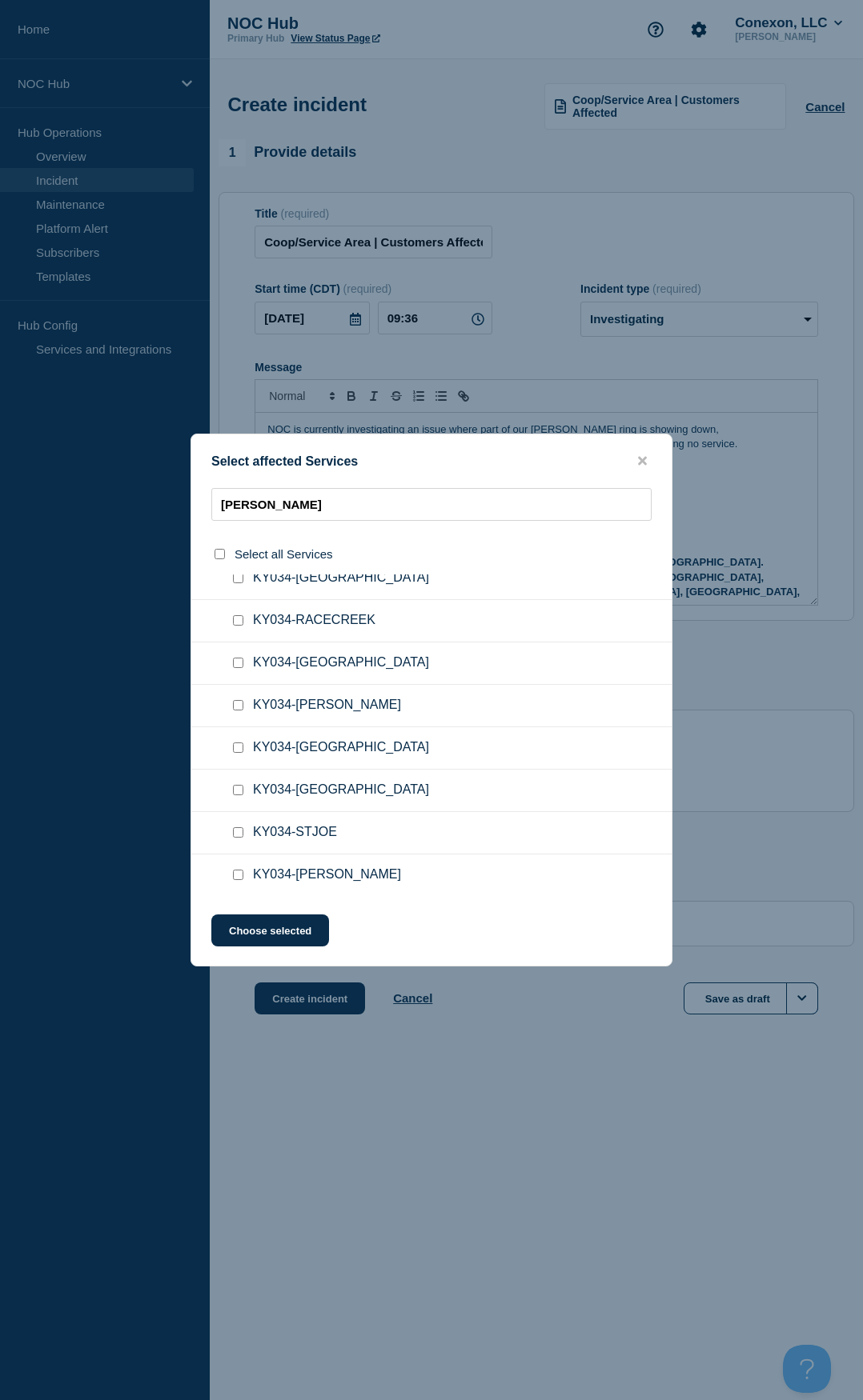
click at [237, 650] on input "KY034-SOUTHDERMONT checkbox" at bounding box center [237, 747] width 10 height 10
checkbox input "true"
click at [239, 650] on input "KY034-STJOE checkbox" at bounding box center [237, 832] width 10 height 10
checkbox input "true"
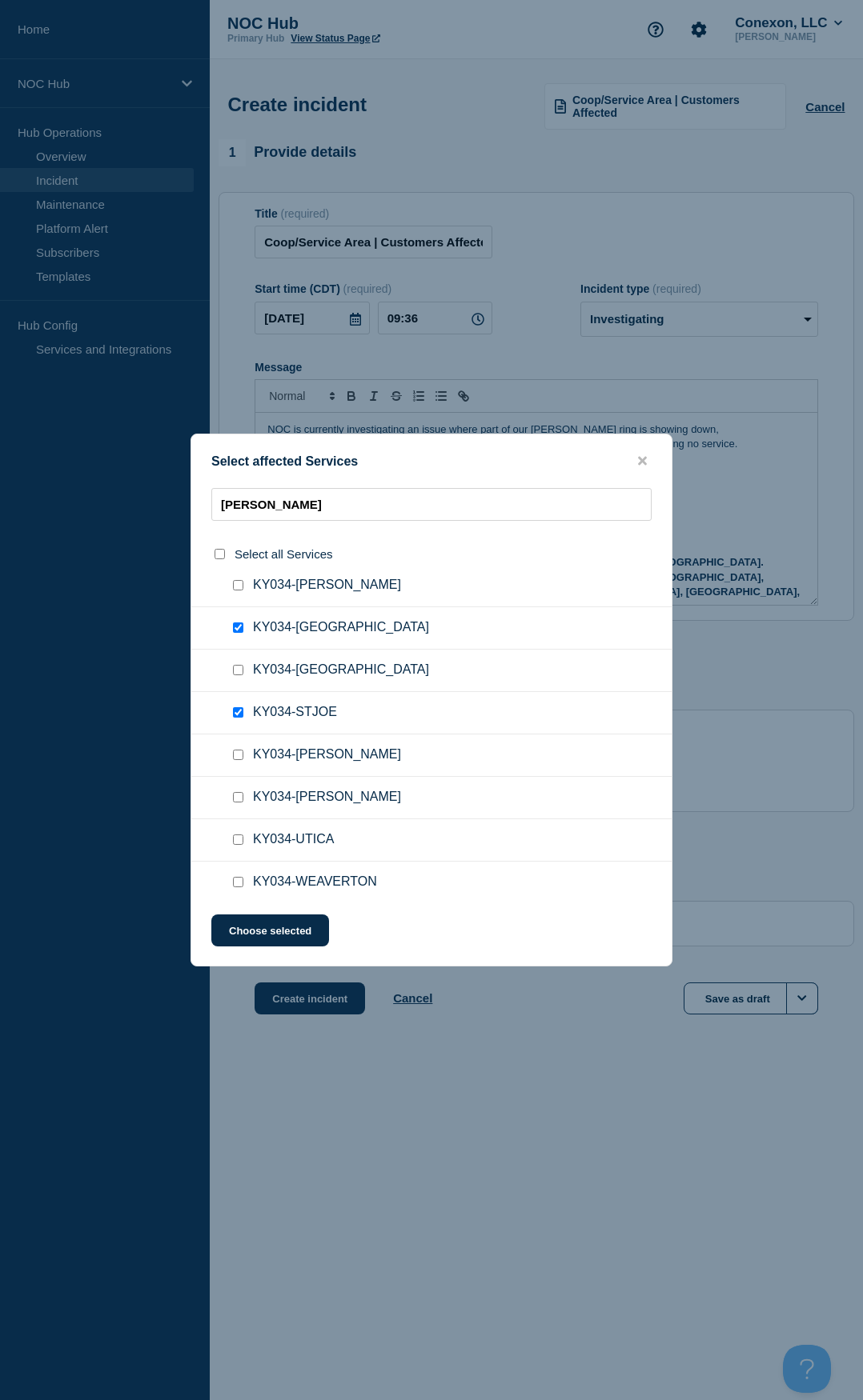
scroll to position [1280, 0]
click at [240, 650] on input "KY034-THRUSTON checkbox" at bounding box center [237, 756] width 10 height 10
checkbox input "true"
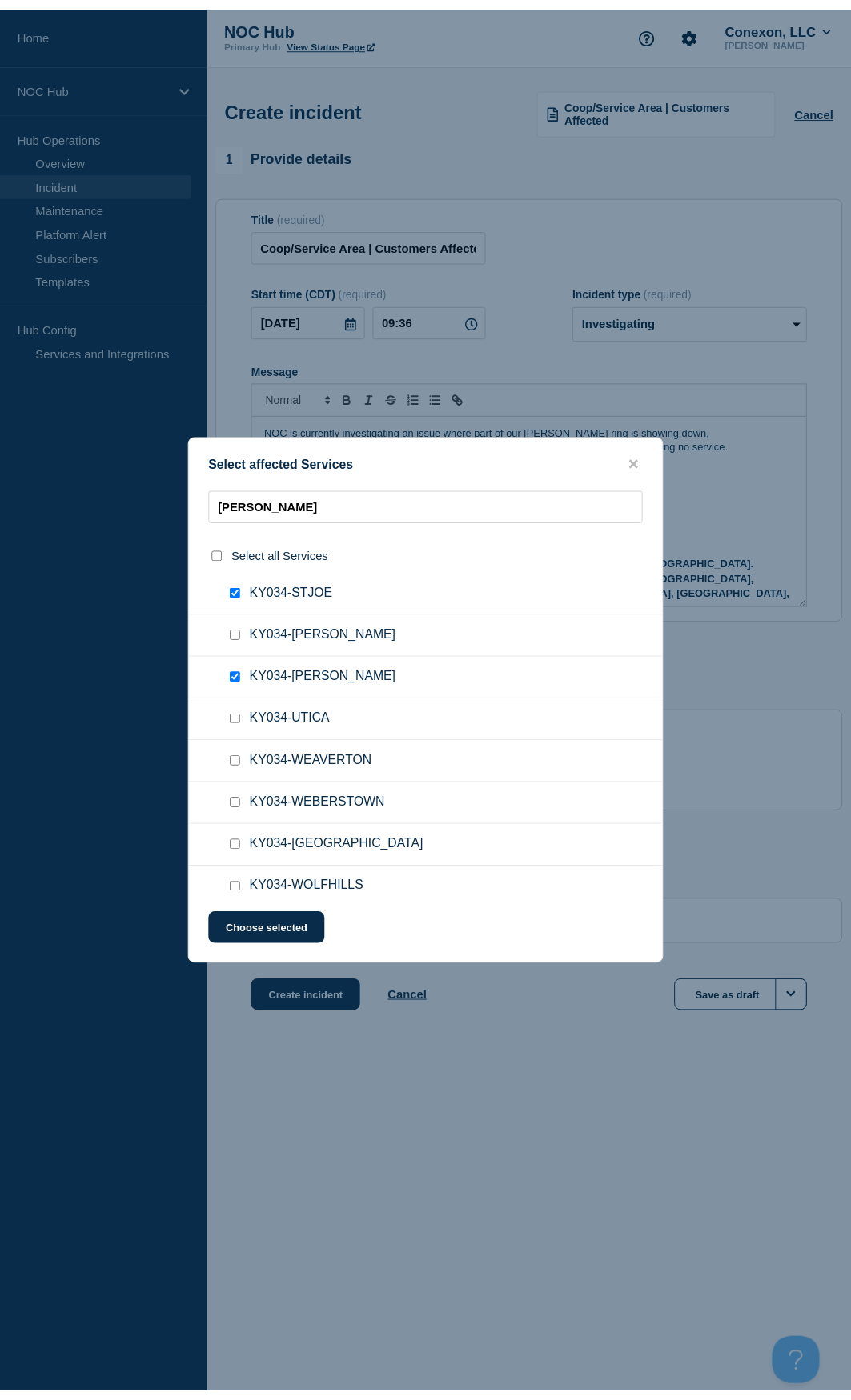
scroll to position [1418, 0]
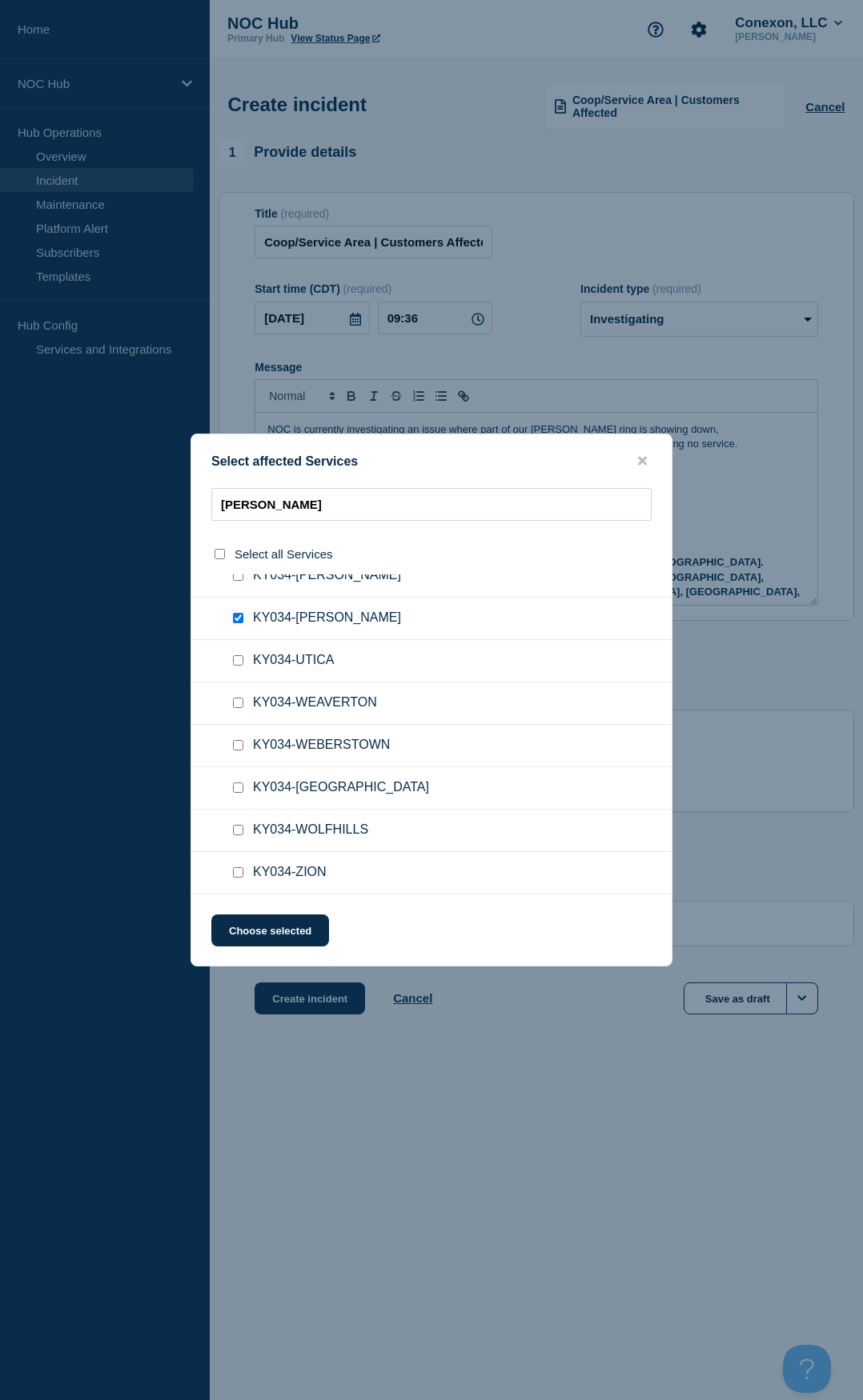
click at [236, 650] on input "KY034-WHITESVILLE checkbox" at bounding box center [237, 787] width 10 height 10
checkbox input "true"
click at [241, 650] on input "KY034-WEBERSTOWN checkbox" at bounding box center [237, 744] width 10 height 10
checkbox input "true"
click at [284, 650] on button "Choose selected" at bounding box center [270, 930] width 117 height 32
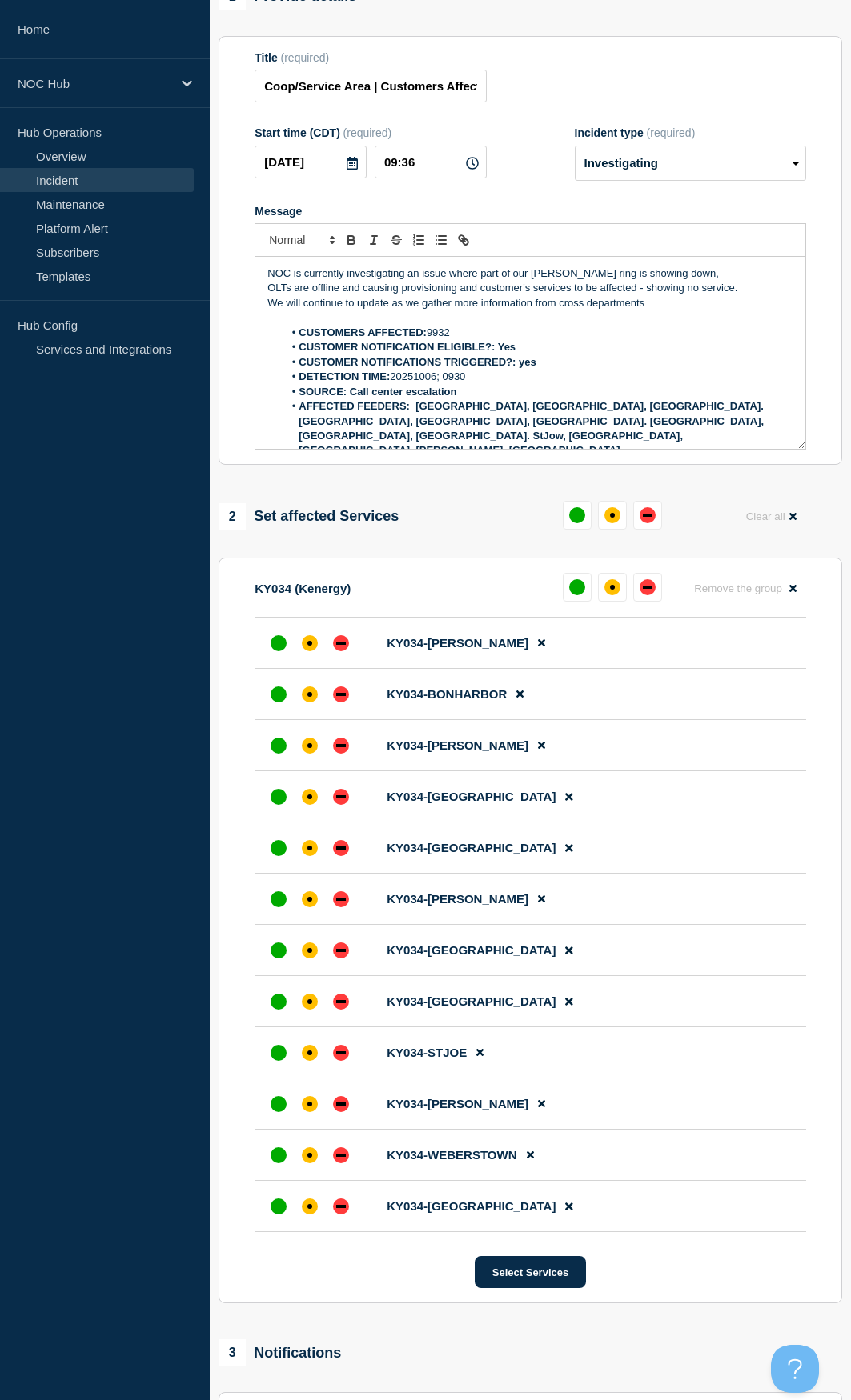
scroll to position [160, 0]
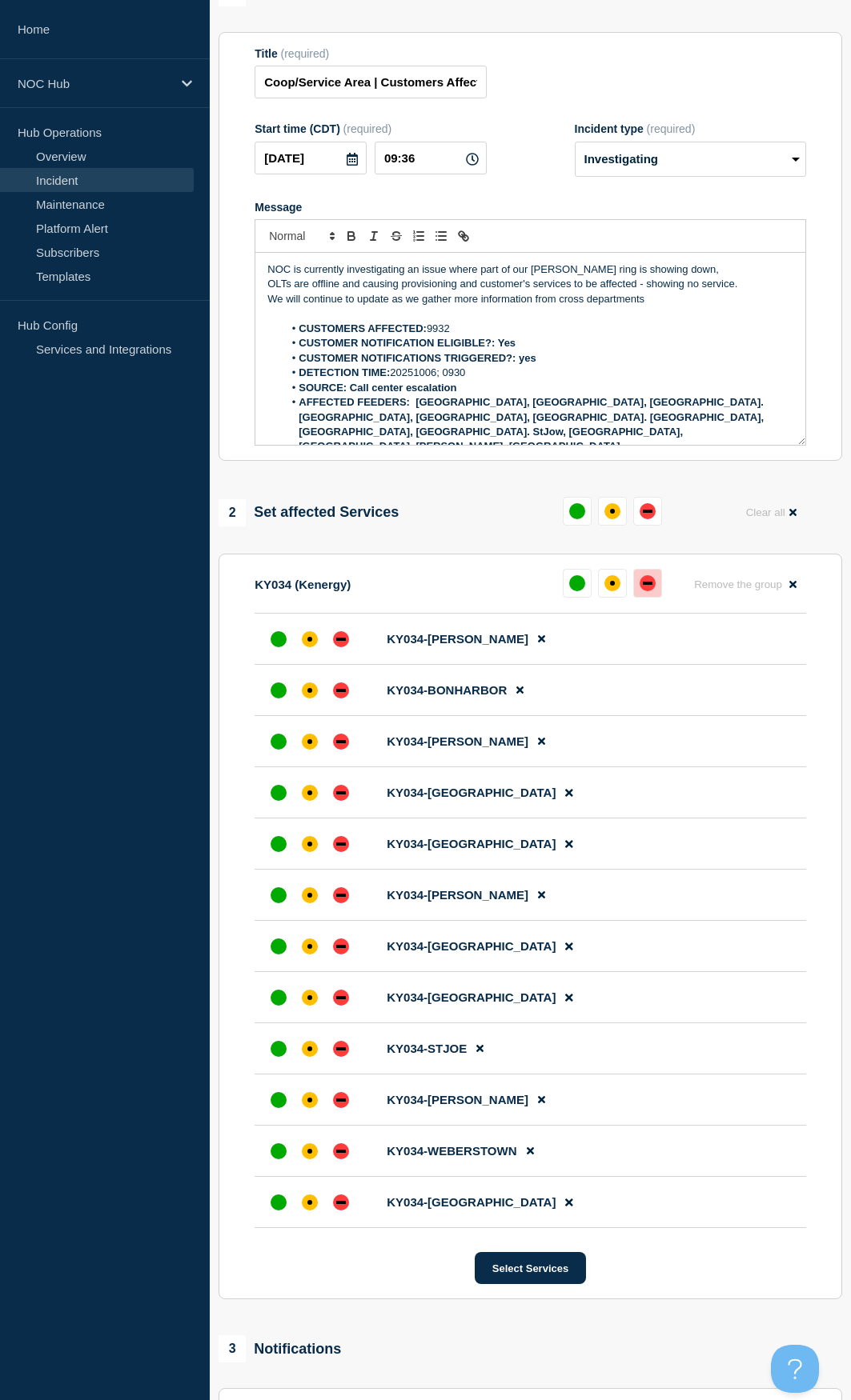
click at [640, 590] on div "down" at bounding box center [647, 583] width 16 height 16
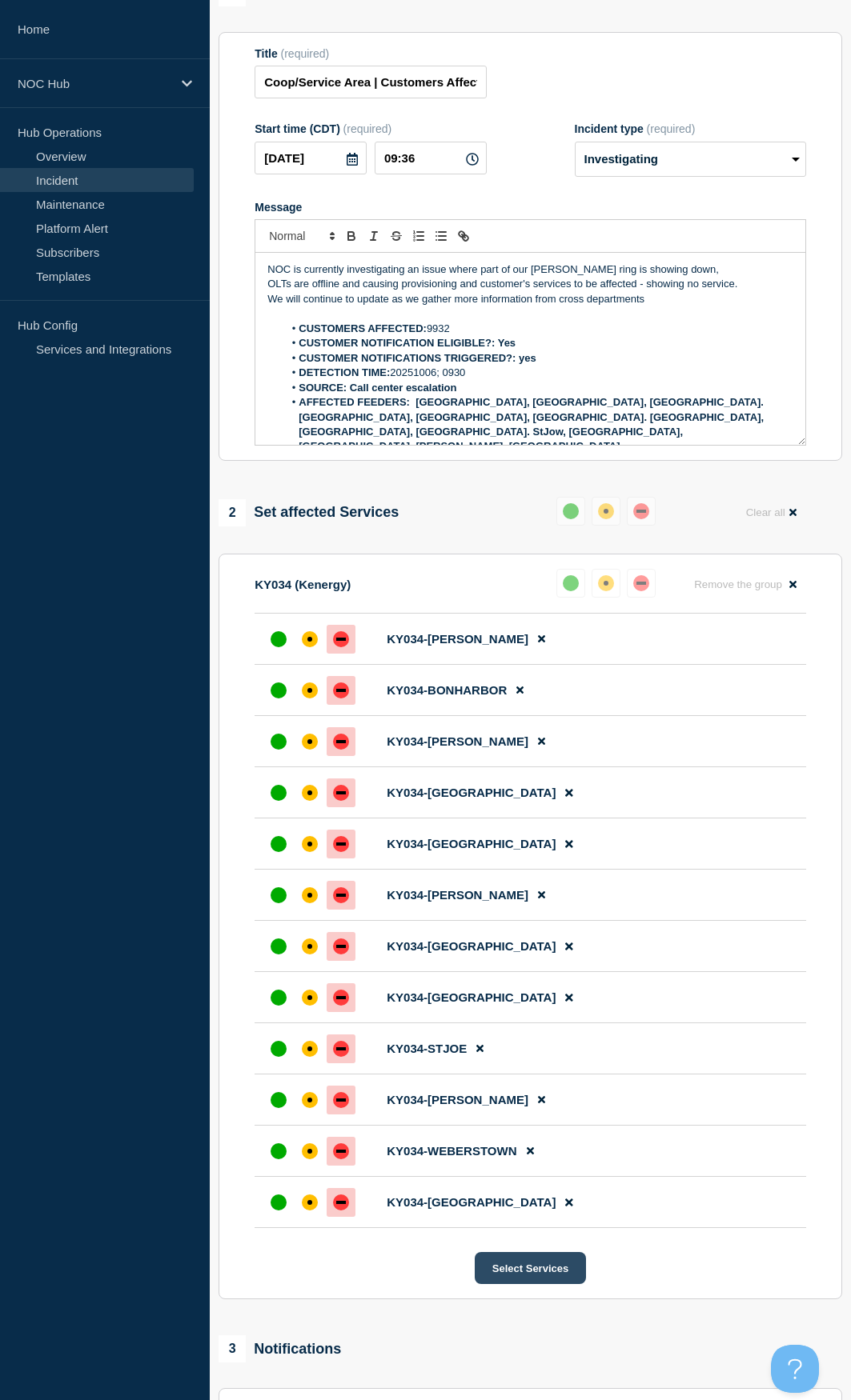
click at [553, 650] on button "Select Services" at bounding box center [530, 1267] width 111 height 32
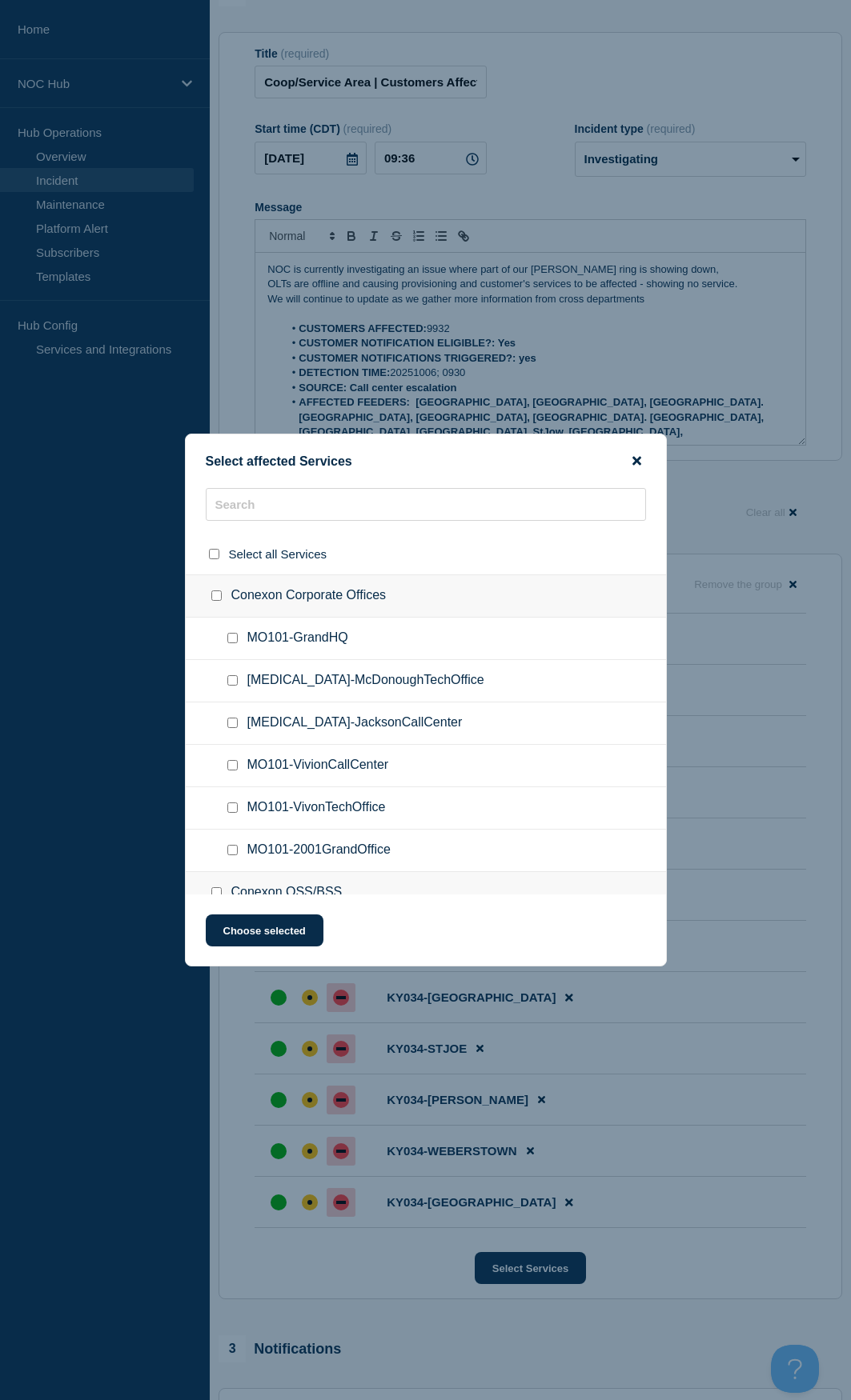
click at [638, 462] on icon "close button" at bounding box center [637, 462] width 9 height 9
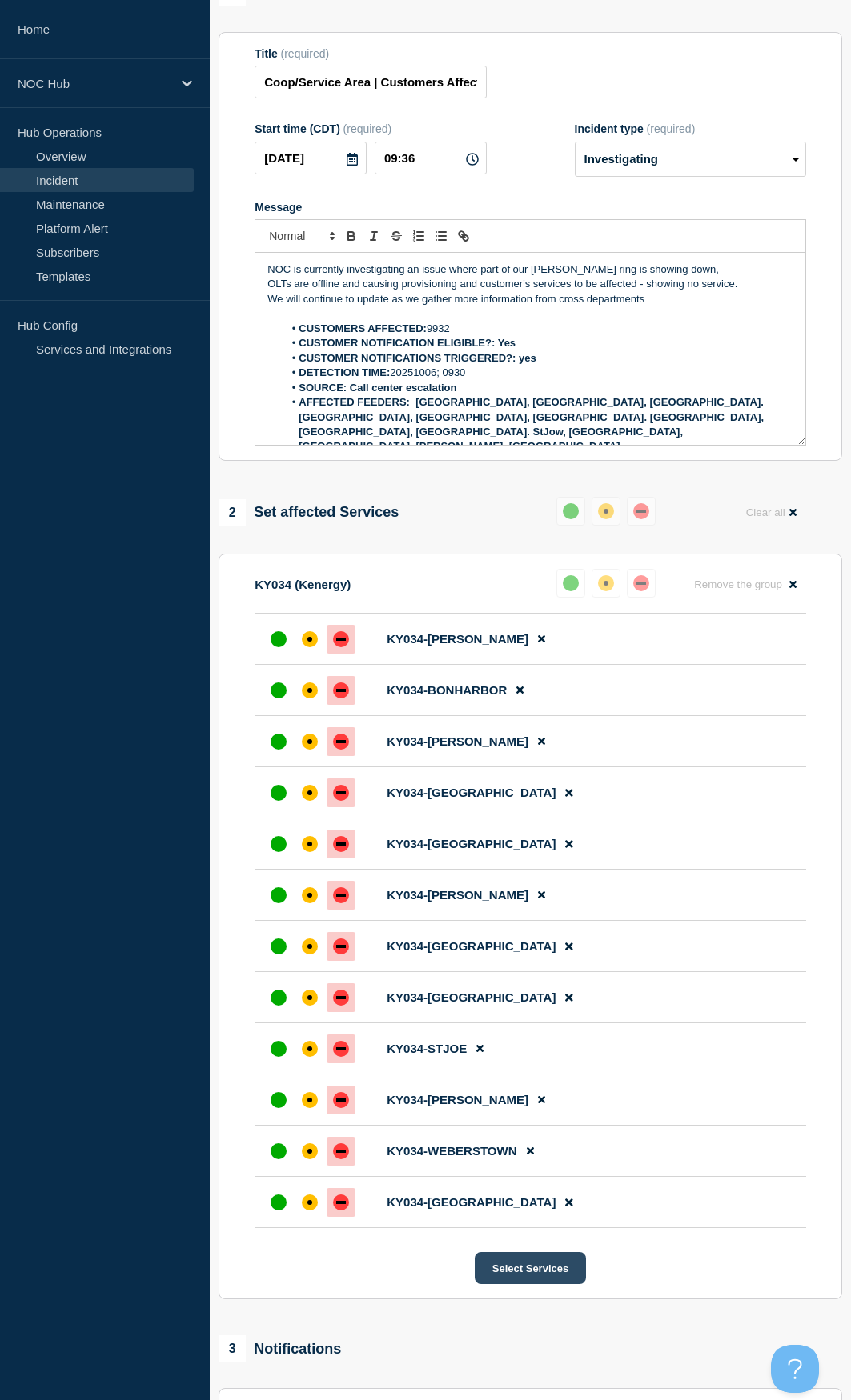
click at [541, 650] on button "Select Services" at bounding box center [530, 1267] width 111 height 32
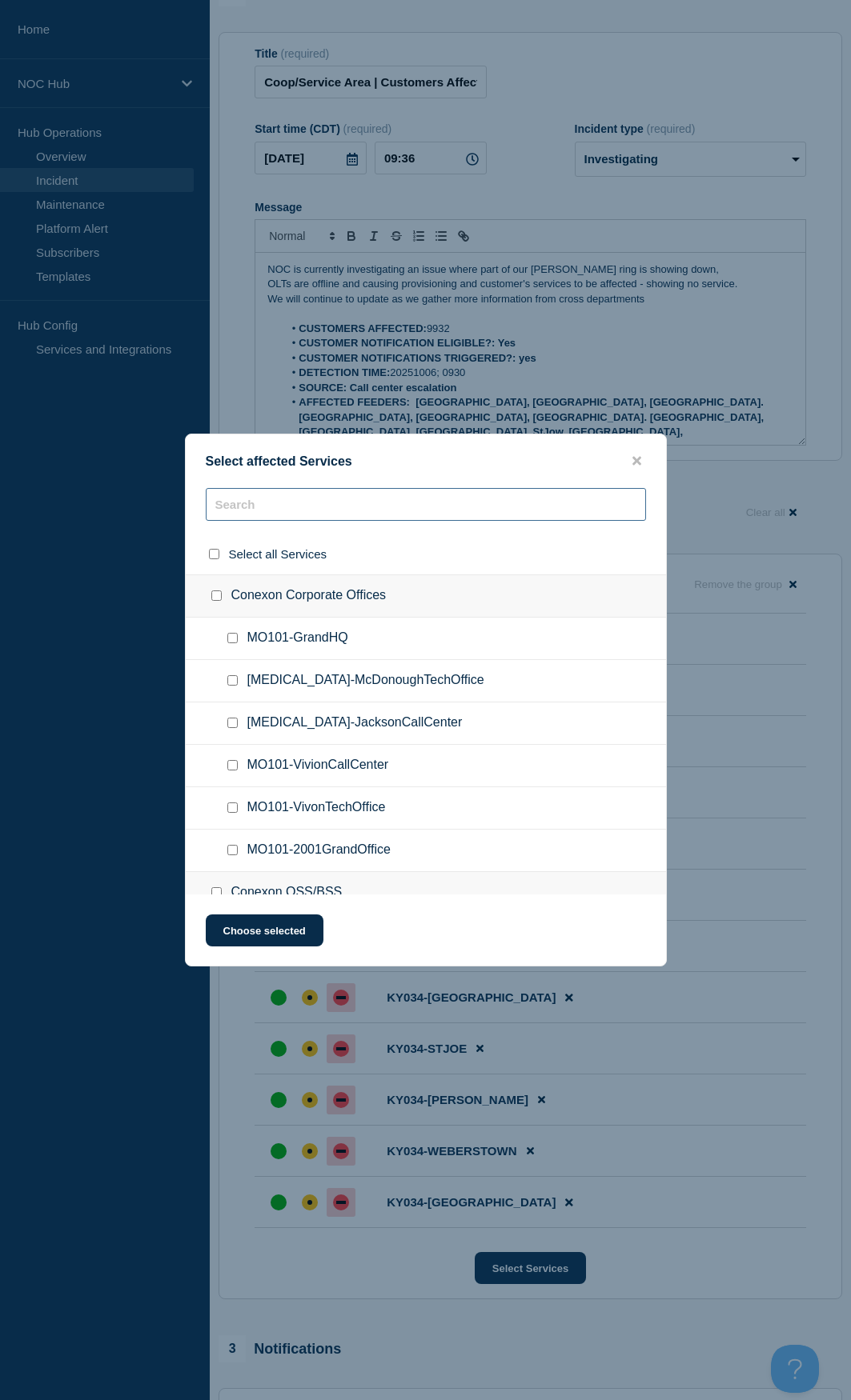
click at [348, 514] on input "text" at bounding box center [426, 504] width 440 height 33
type input "KY"
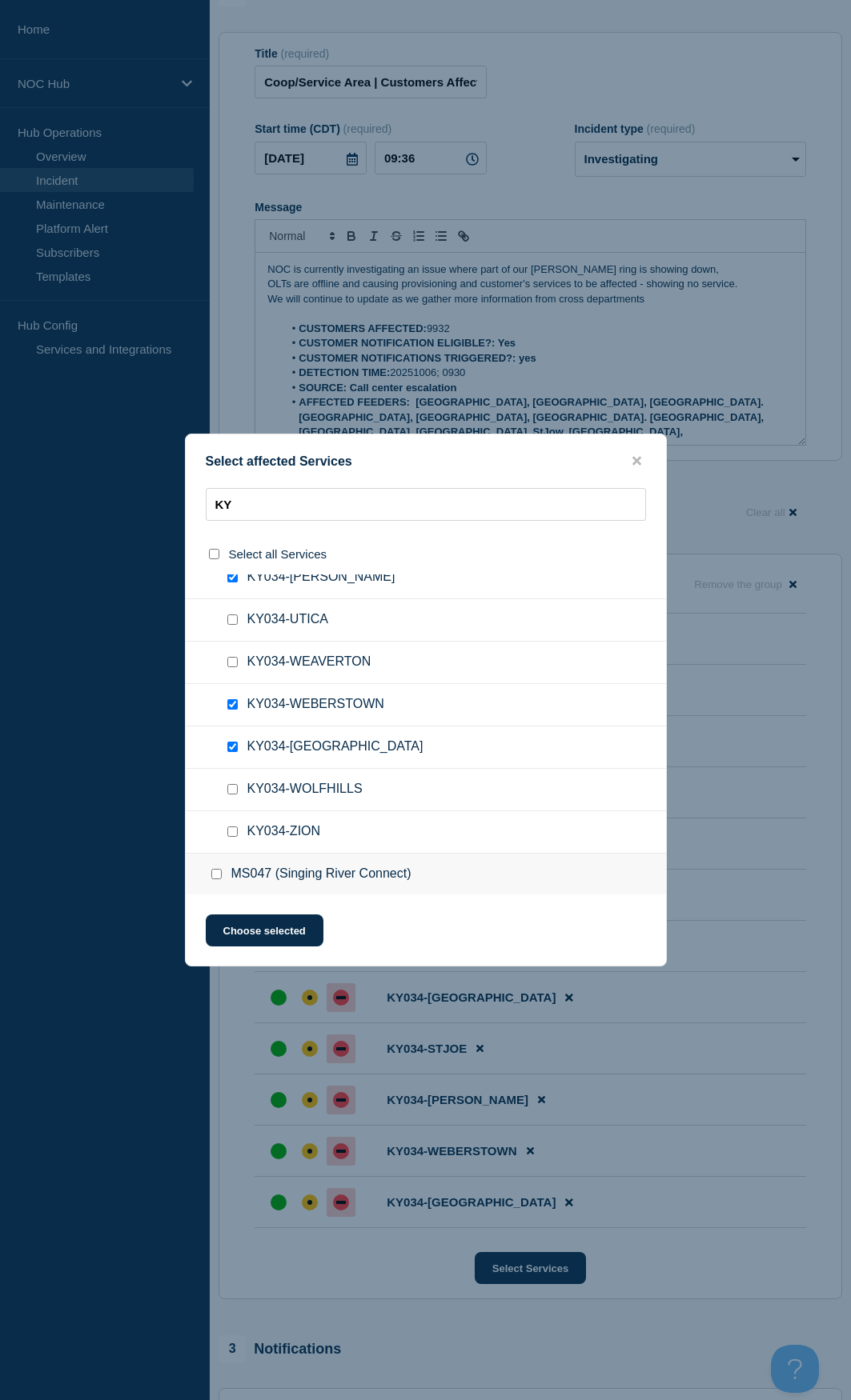
scroll to position [1424, 0]
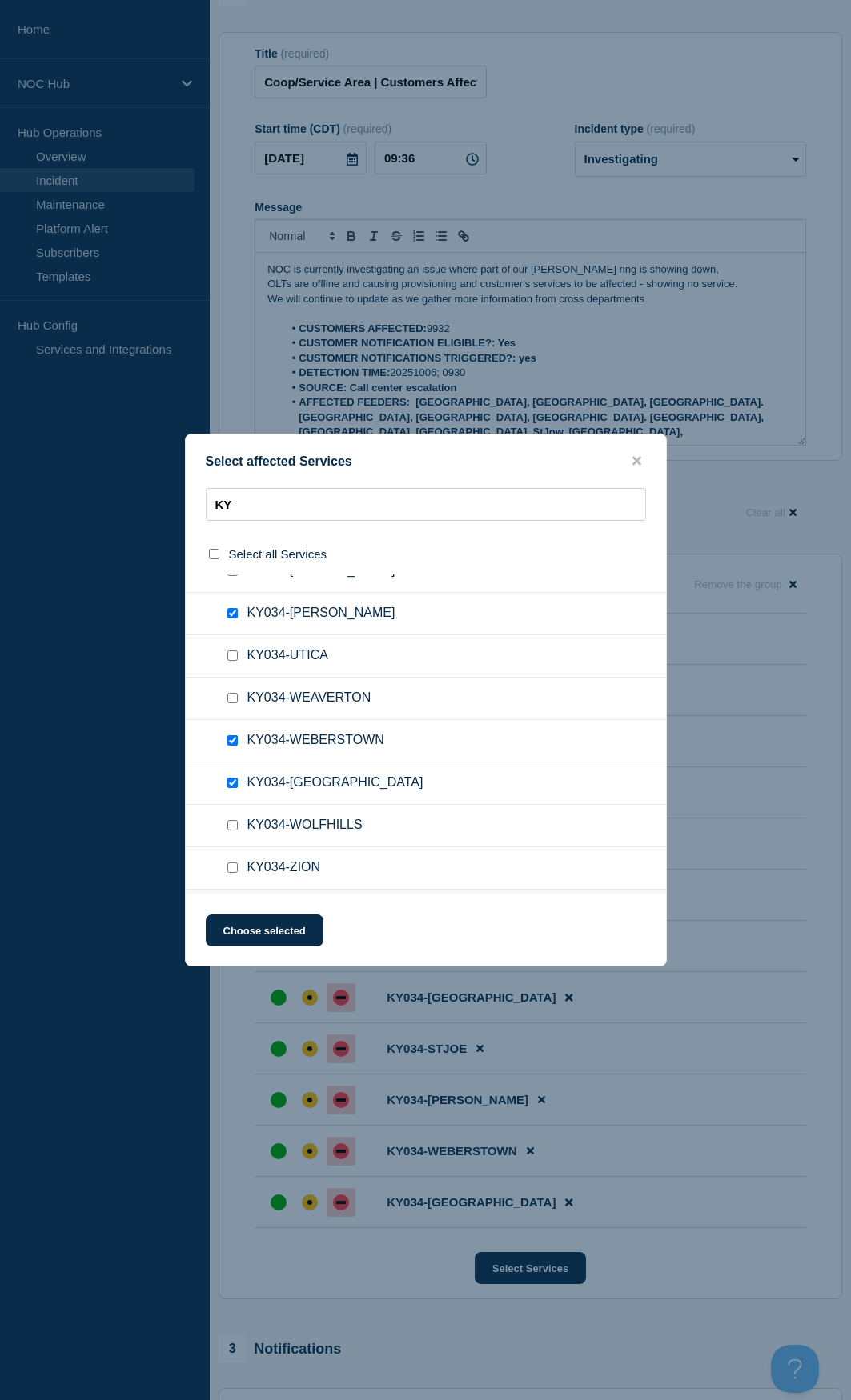
click at [236, 650] on input "KY034-UTICA checkbox" at bounding box center [232, 655] width 10 height 10
checkbox input "true"
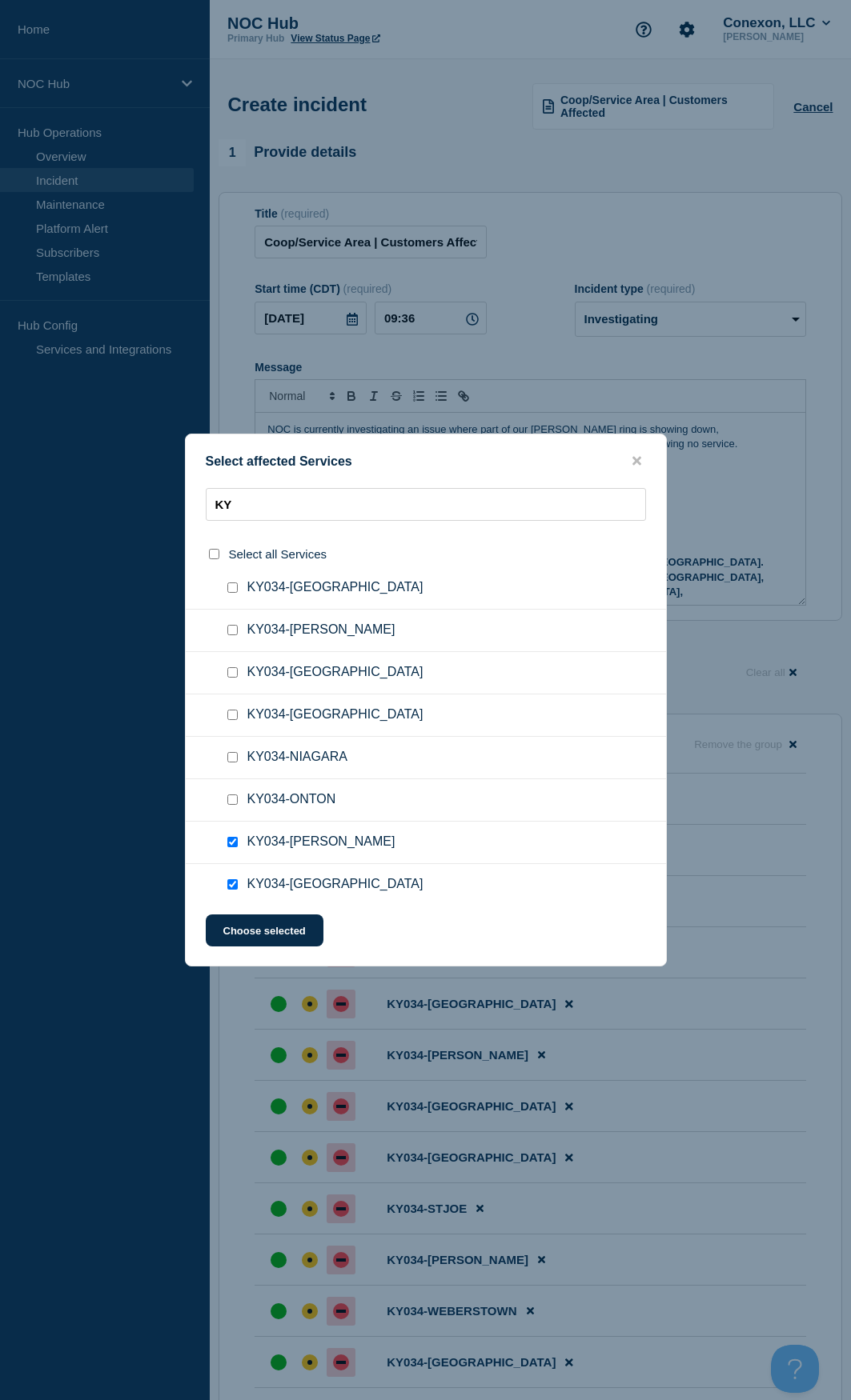
scroll to position [800, 0]
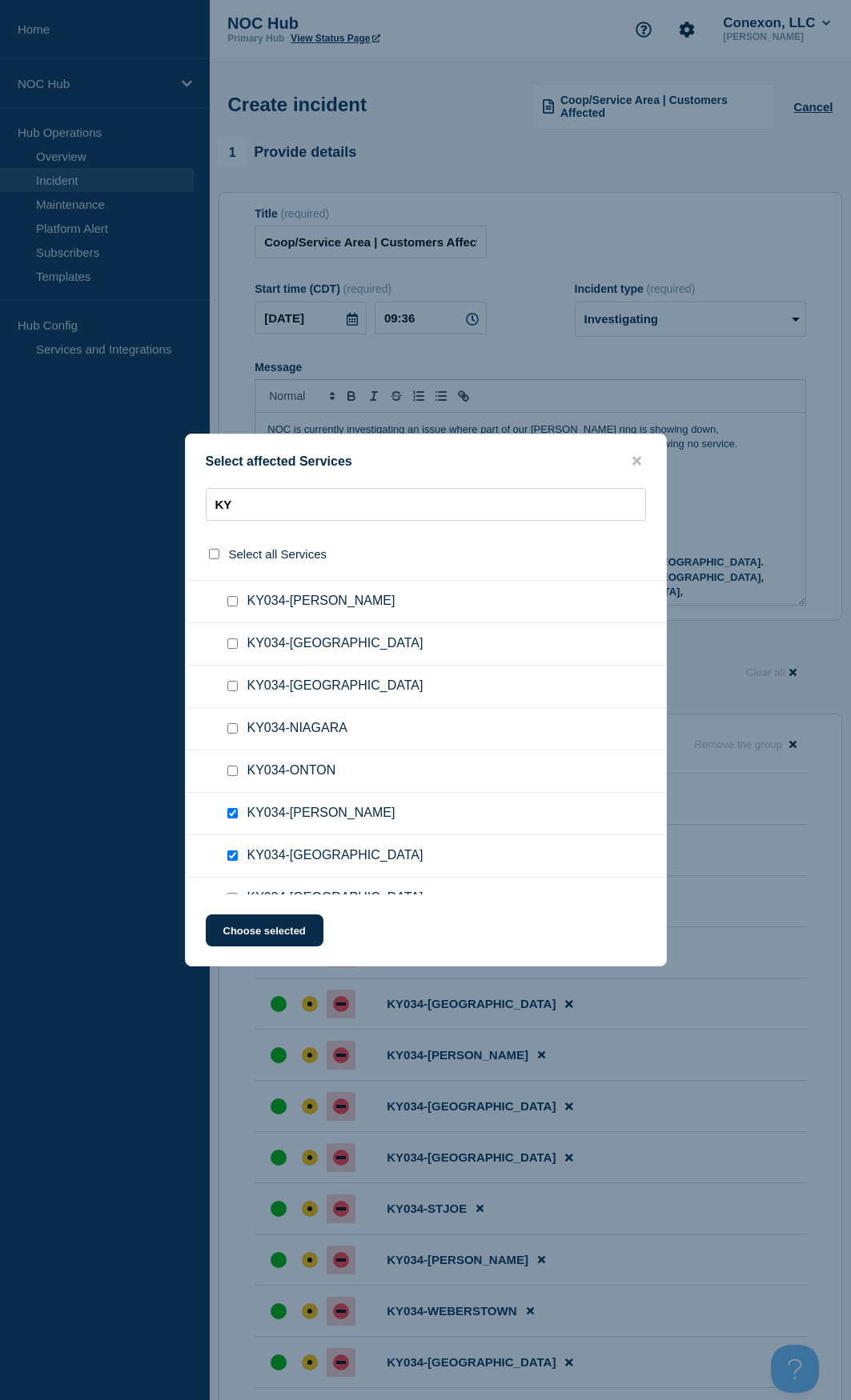
drag, startPoint x: 234, startPoint y: 642, endPoint x: 248, endPoint y: 667, distance: 28.7
click at [234, 642] on input "KY034-MASONVILLE checkbox" at bounding box center [232, 643] width 10 height 10
checkbox input "true"
drag, startPoint x: 289, startPoint y: 932, endPoint x: 368, endPoint y: 925, distance: 79.3
click at [290, 650] on button "Choose selected" at bounding box center [264, 930] width 117 height 32
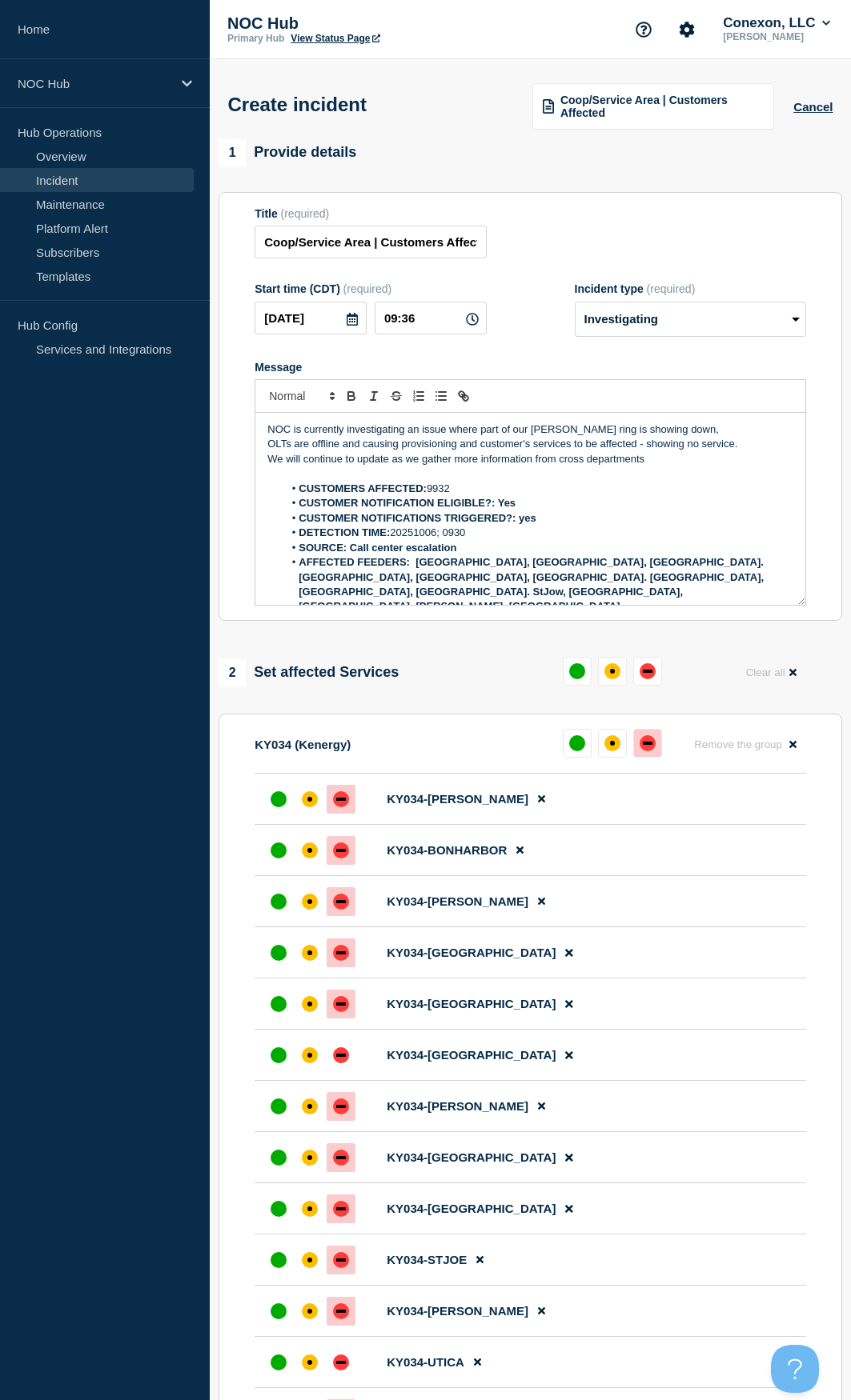
click at [655, 650] on button at bounding box center [647, 742] width 29 height 29
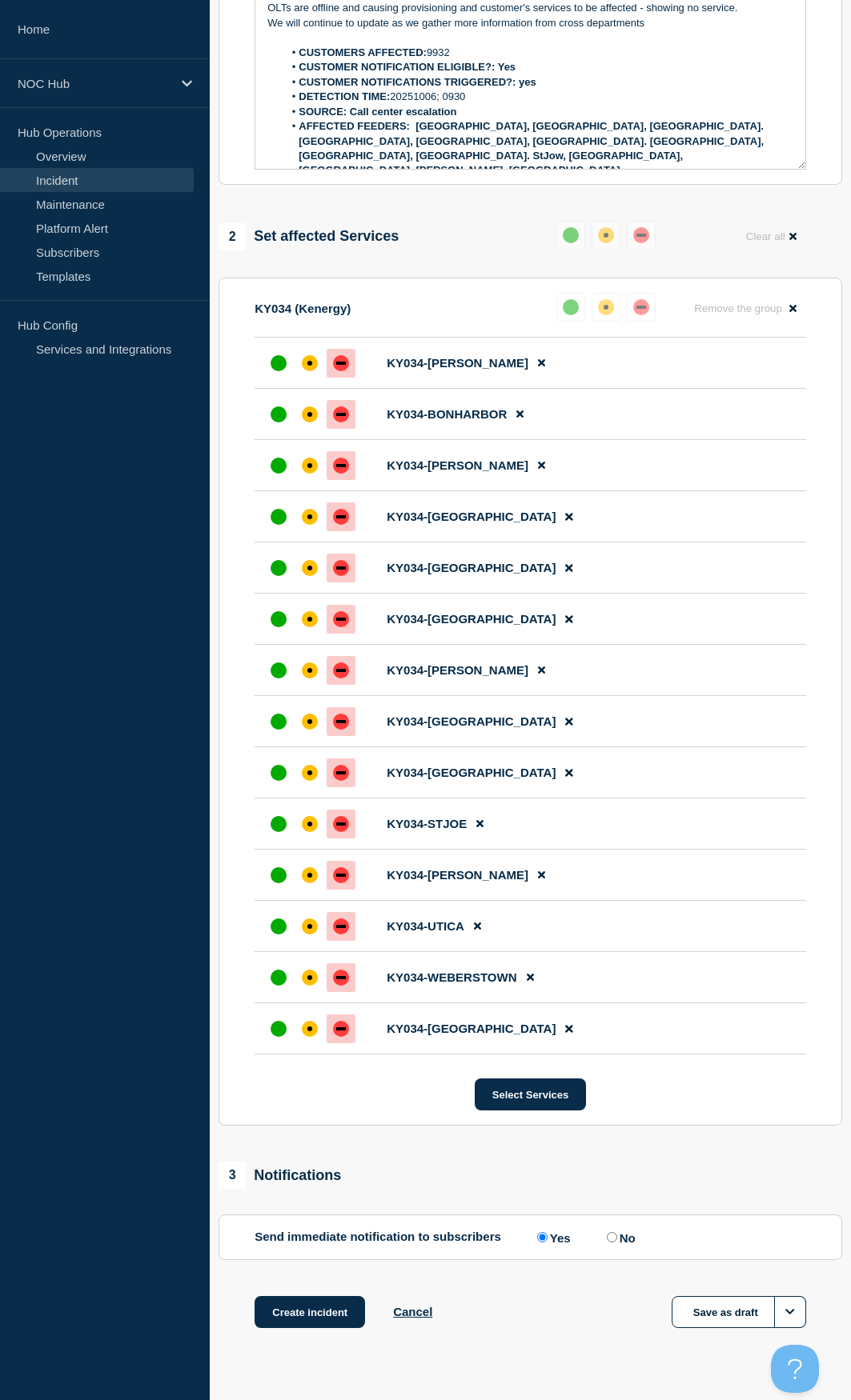
scroll to position [470, 0]
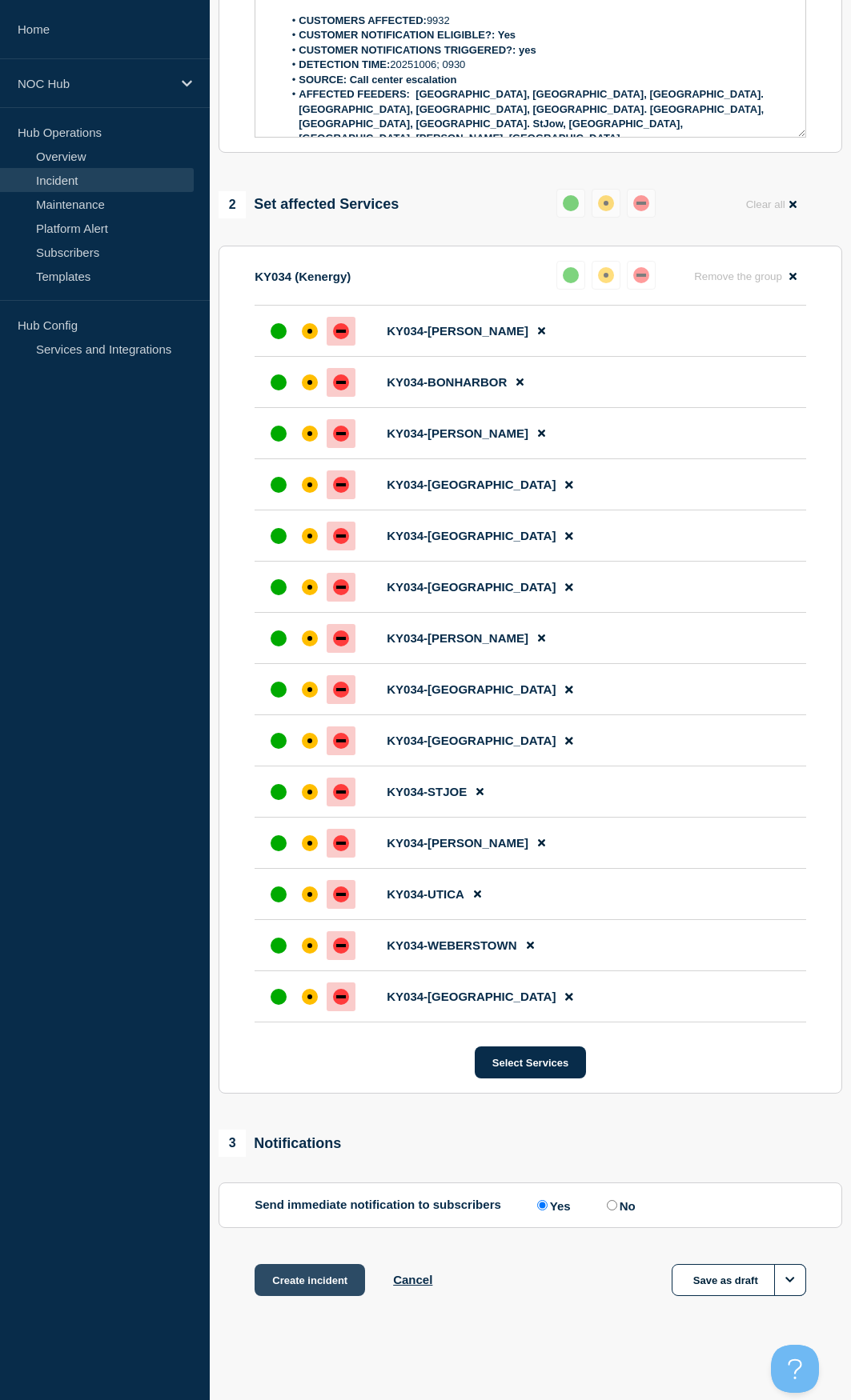
click at [329, 650] on button "Create incident" at bounding box center [310, 1279] width 111 height 32
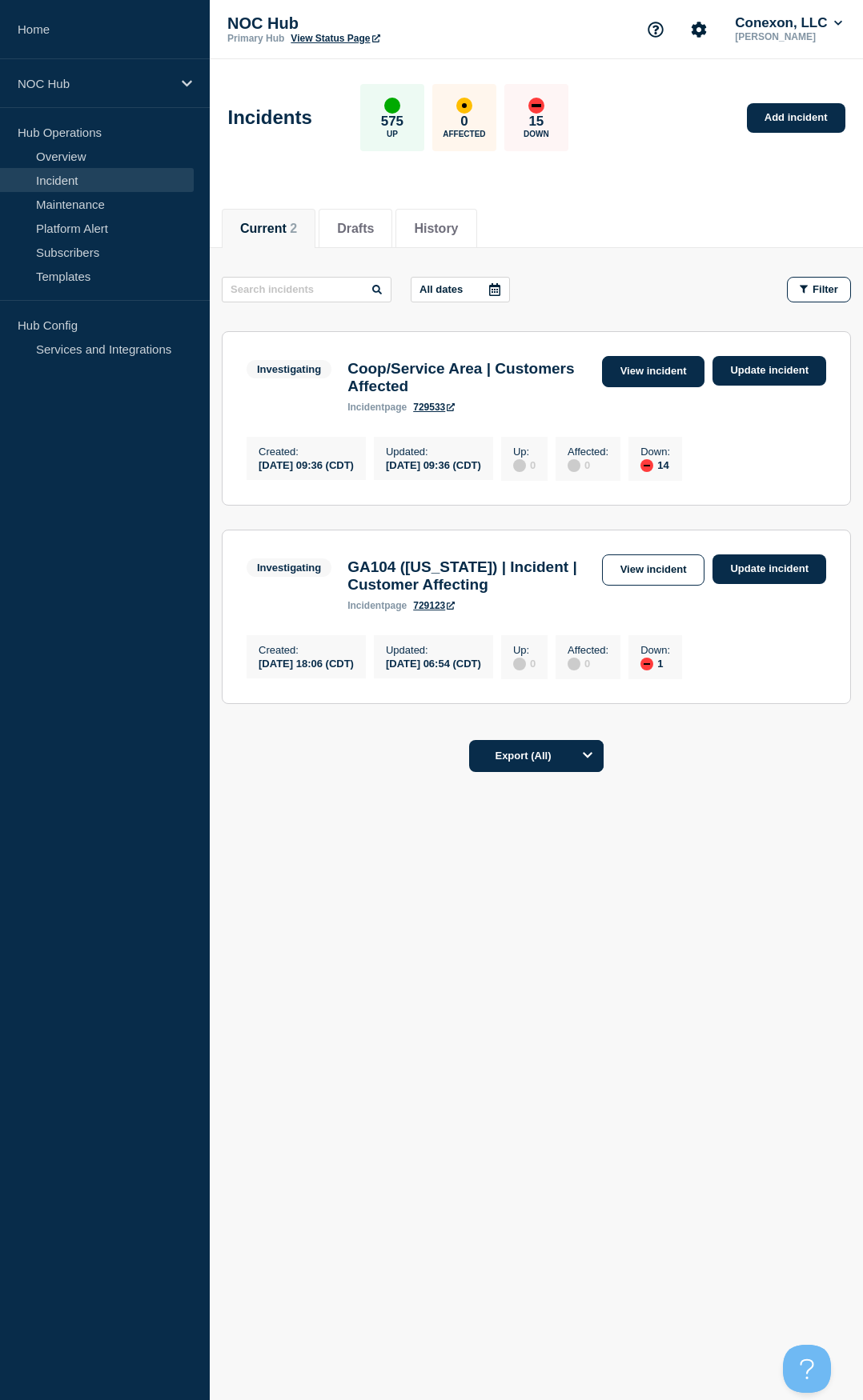
click at [656, 378] on link "View incident" at bounding box center [653, 371] width 103 height 31
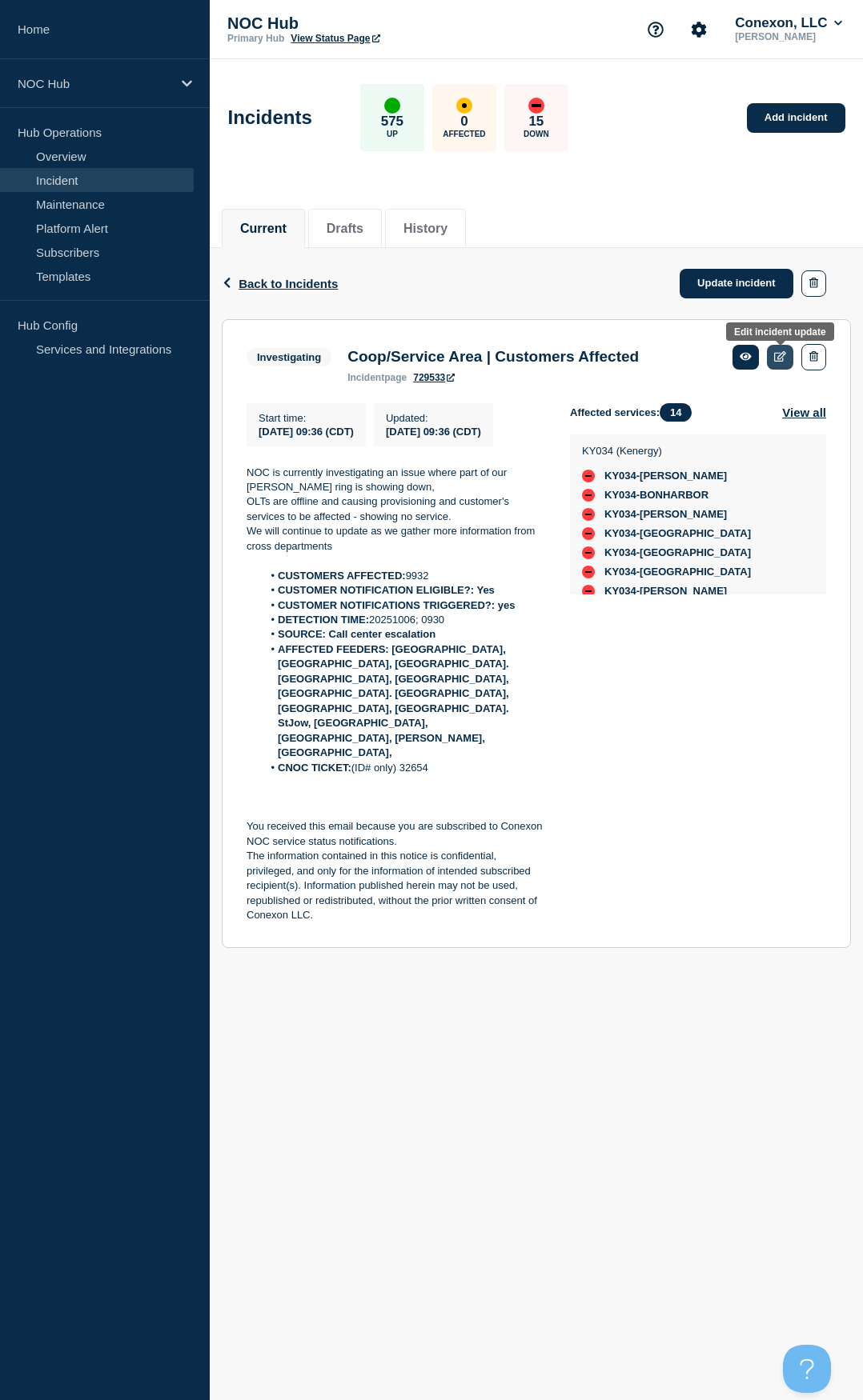
click at [780, 350] on link at bounding box center [780, 356] width 27 height 25
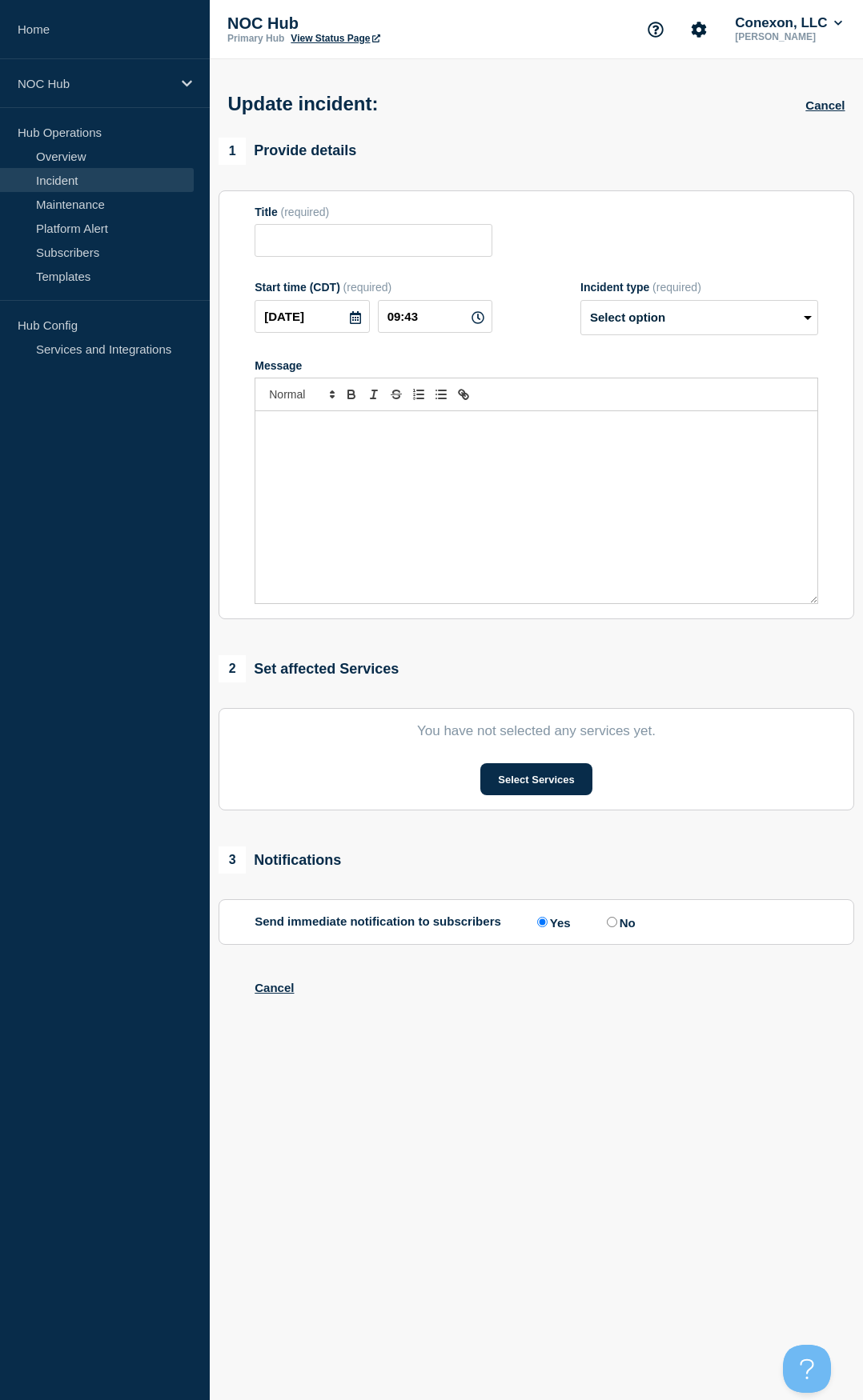
type input "Coop/Service Area | Customers Affected"
type input "09:36"
select select "investigating"
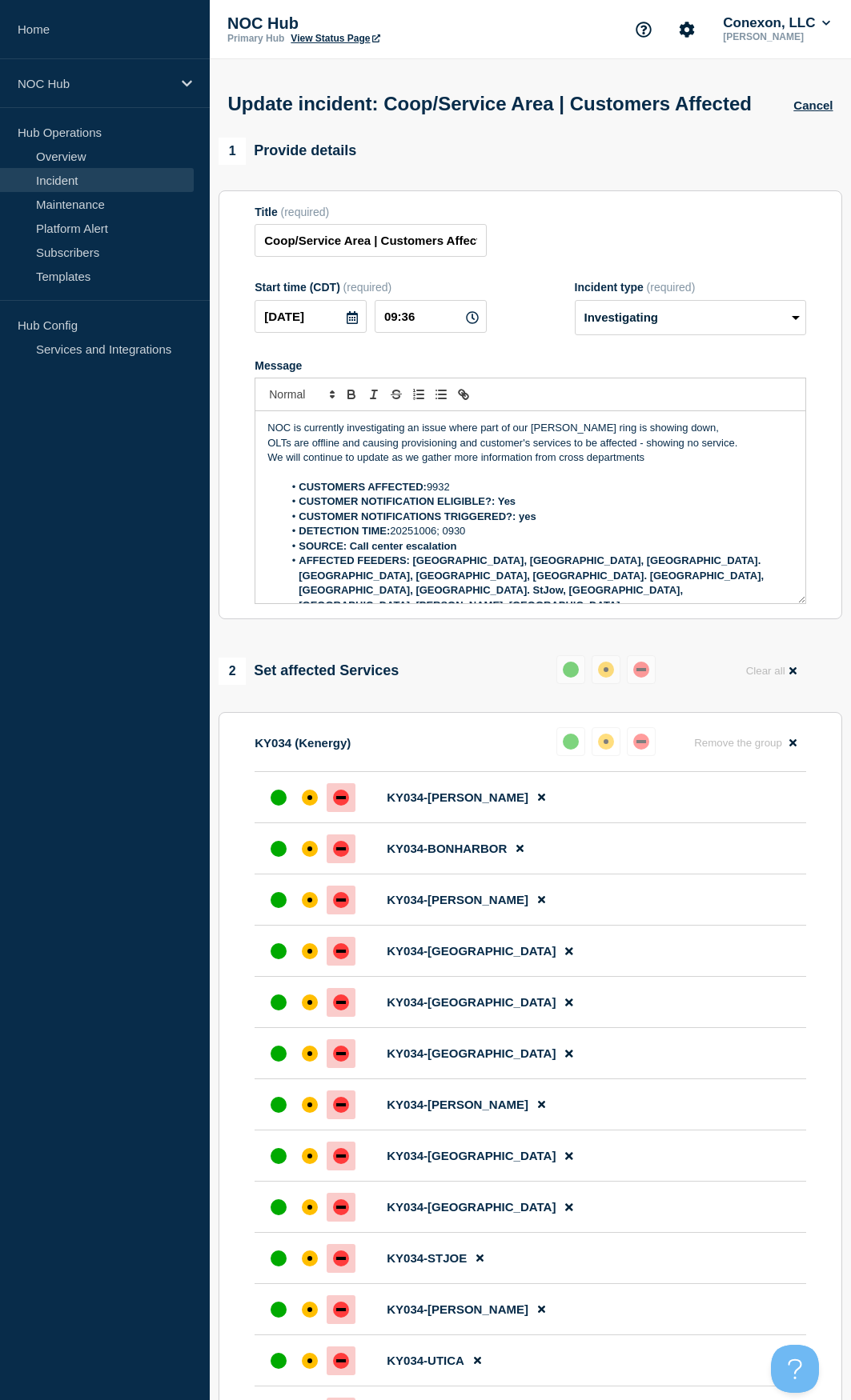
click at [469, 615] on li "CNOC TICKET: (ID# only) 32654" at bounding box center [539, 620] width 510 height 15
drag, startPoint x: 371, startPoint y: 269, endPoint x: 222, endPoint y: 271, distance: 149.0
click at [222, 271] on section "Title (required) Coop/Service Area | Customers Affected Start time (CDT) (requi…" at bounding box center [529, 404] width 624 height 429
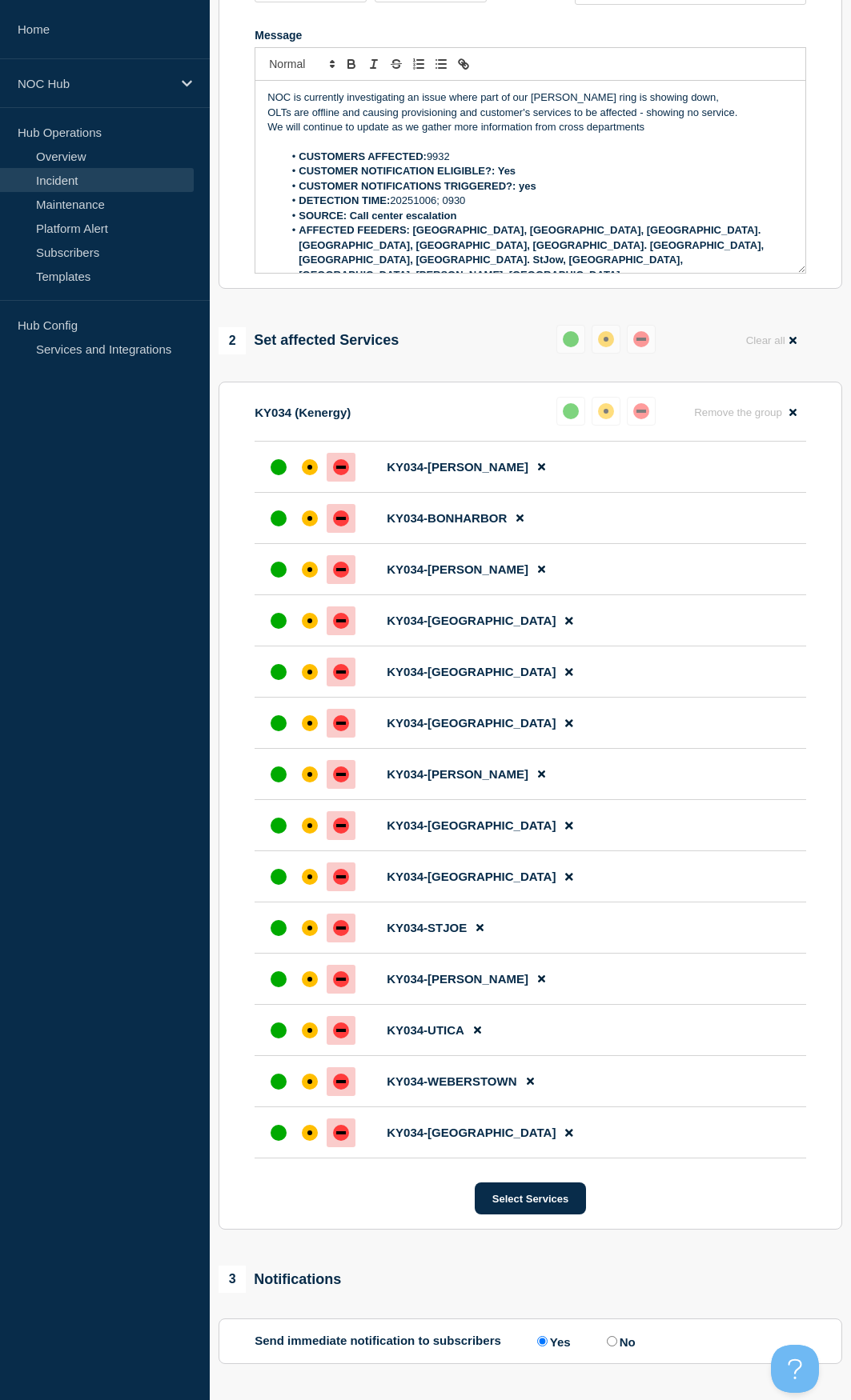
scroll to position [457, 0]
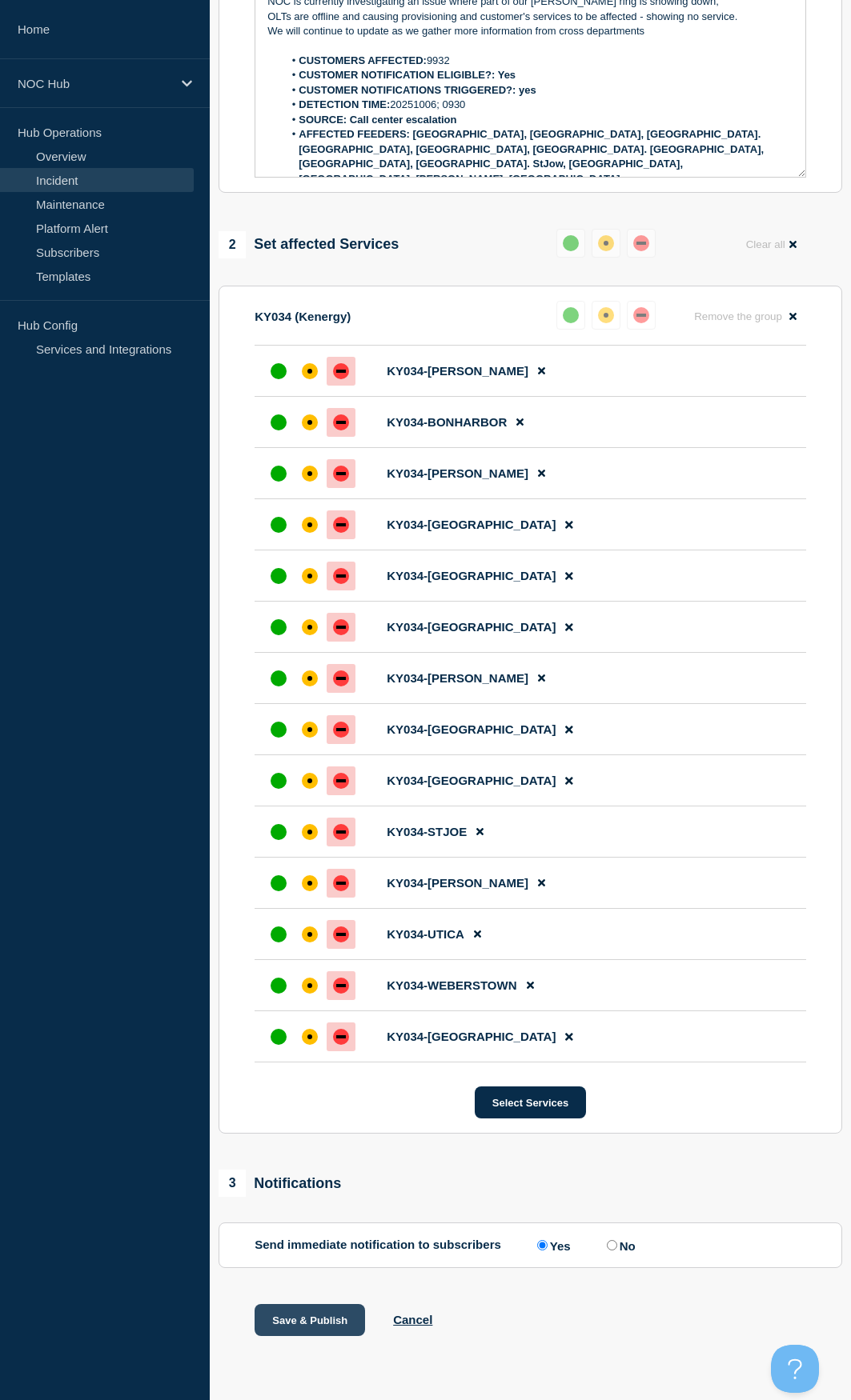
type input "KY034 Kenergy | Customers Affected"
click at [298, 1328] on button "Save & Publish" at bounding box center [310, 1320] width 111 height 32
